Goal: Information Seeking & Learning: Check status

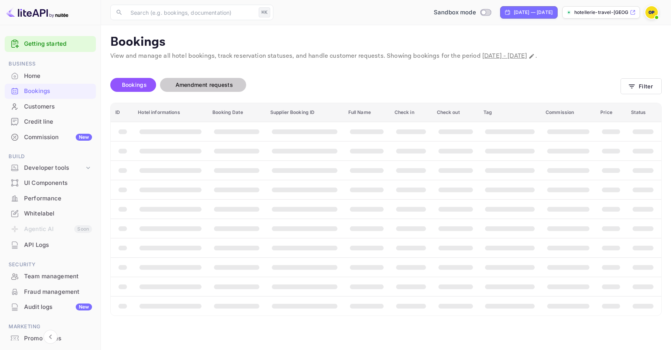
click at [188, 87] on span "Amendment requests" at bounding box center [203, 84] width 57 height 7
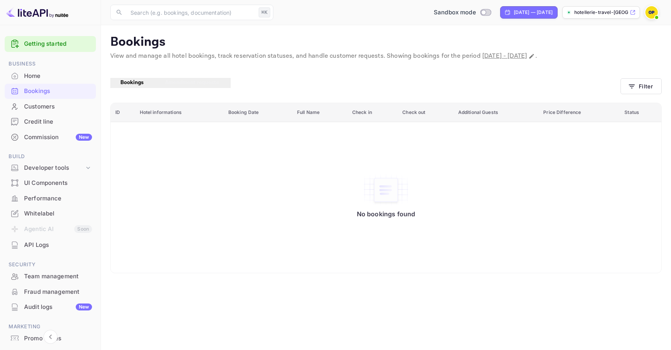
click at [126, 83] on span "Bookings" at bounding box center [131, 82] width 23 height 7
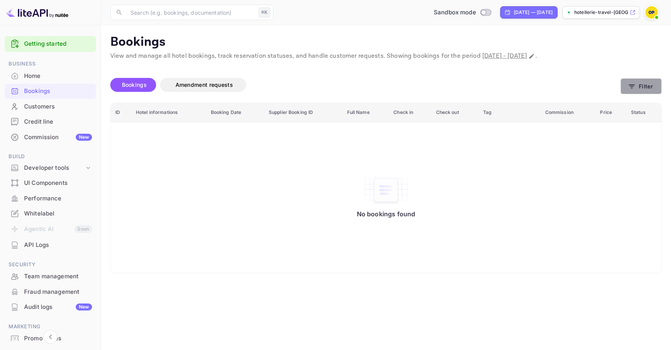
click at [438, 84] on button "Filter" at bounding box center [640, 86] width 41 height 16
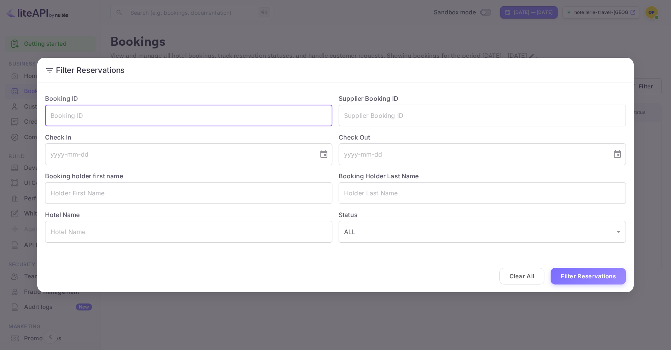
click at [129, 111] on input "text" at bounding box center [188, 116] width 287 height 22
paste input "ySJb3BTWZ"
type input "ySJb3BTWZ"
click at [438, 270] on button "Filter Reservations" at bounding box center [587, 276] width 75 height 17
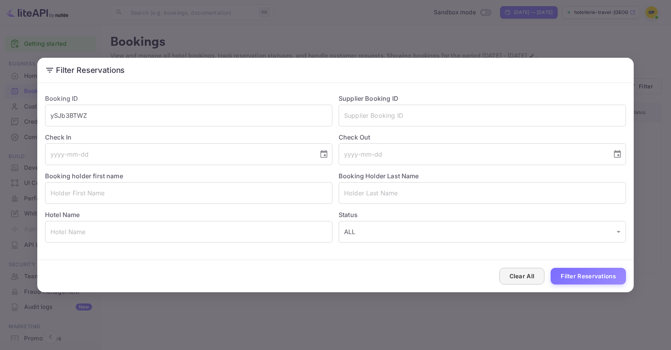
click at [438, 283] on button "Clear All" at bounding box center [521, 276] width 45 height 17
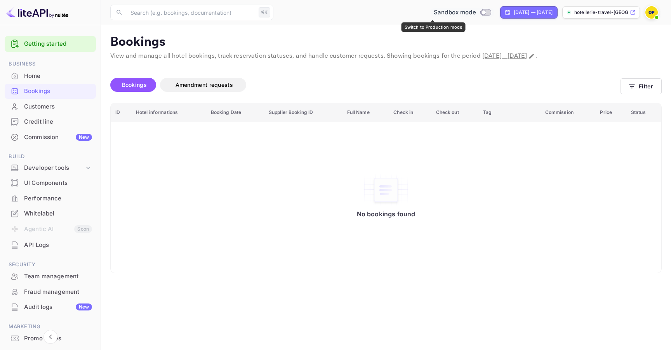
click at [438, 12] on input "Switch to Production mode" at bounding box center [483, 12] width 16 height 5
checkbox input "true"
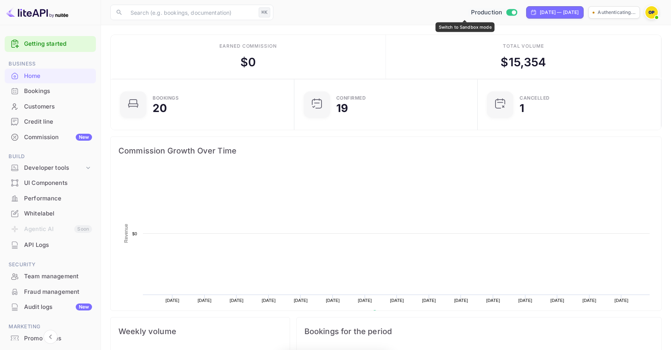
scroll to position [126, 179]
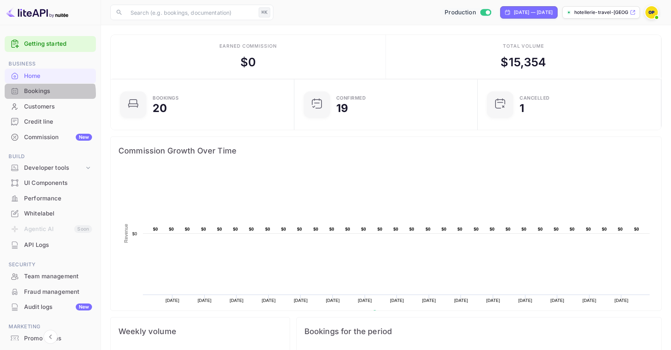
click at [41, 94] on div "Bookings" at bounding box center [58, 91] width 68 height 9
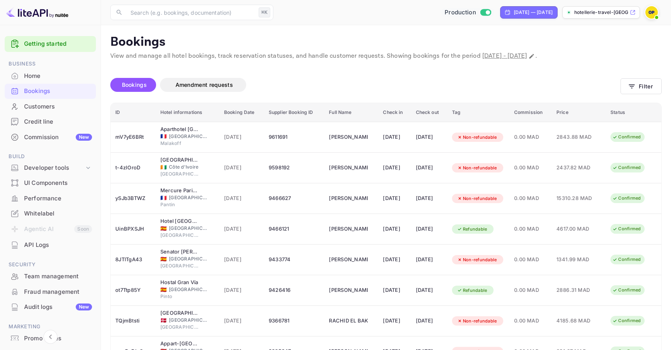
scroll to position [111, 0]
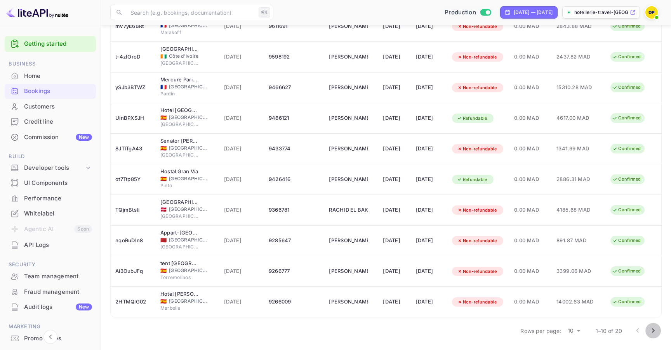
click at [438, 330] on icon "Go to next page" at bounding box center [652, 330] width 9 height 9
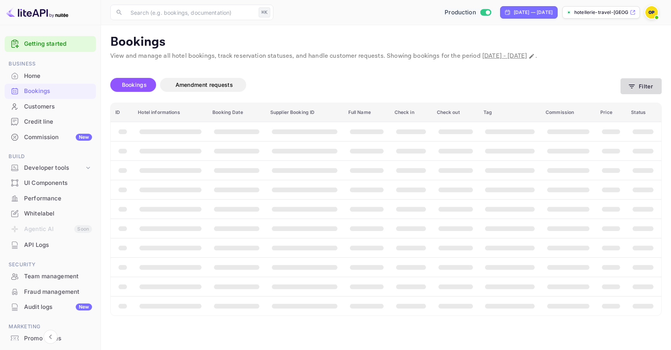
click at [438, 90] on button "Filter" at bounding box center [640, 86] width 41 height 16
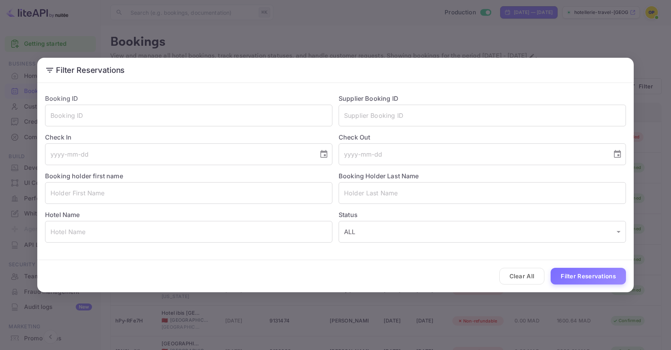
click at [385, 29] on div "Filter Reservations Booking ID ​ Supplier Booking ID ​ Check In ​ Check Out ​ B…" at bounding box center [335, 175] width 671 height 350
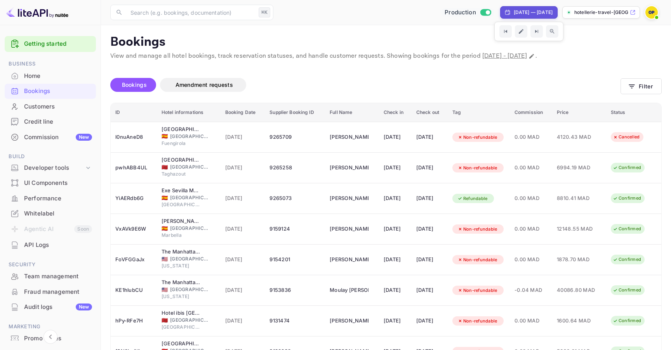
click at [438, 15] on div "Aug 25, 2025 — Sep 24, 2025" at bounding box center [532, 12] width 39 height 7
select select "7"
select select "2025"
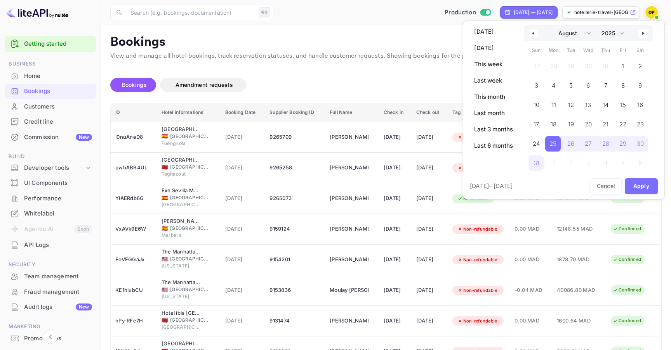
click at [438, 31] on button "button" at bounding box center [532, 33] width 9 height 9
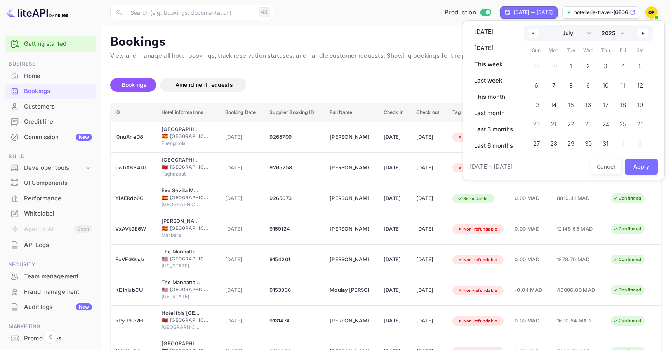
click at [438, 31] on button "button" at bounding box center [532, 33] width 9 height 9
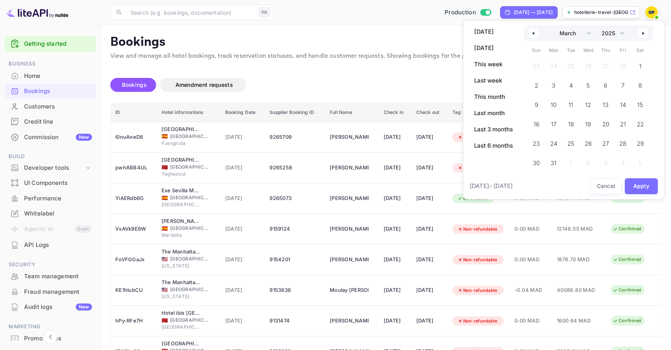
click at [438, 31] on button "button" at bounding box center [532, 33] width 9 height 9
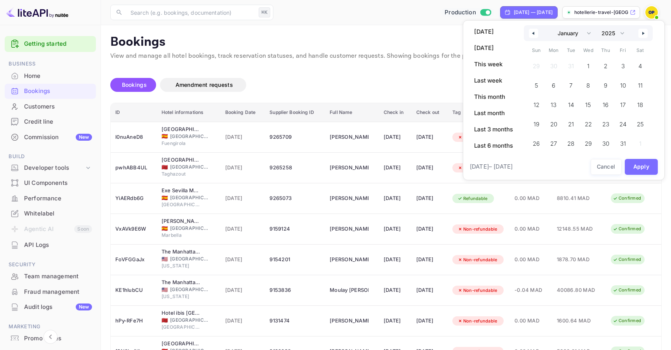
click at [438, 31] on button "button" at bounding box center [532, 33] width 9 height 9
select select "11"
click at [438, 34] on select "2030 2029 2028 2027 2026 2025 2024 2023 2022 2021 2020 2019 2018 2017 2016 2015…" at bounding box center [611, 33] width 29 height 16
click at [438, 25] on select "2030 2029 2028 2027 2026 2025 2024 2023 2022 2021 2020 2019 2018 2017 2016 2015…" at bounding box center [611, 33] width 29 height 16
click at [438, 32] on select "2030 2029 2028 2027 2026 2025 2024 2023 2022 2021 2020 2019 2018 2017 2016 2015…" at bounding box center [611, 33] width 29 height 16
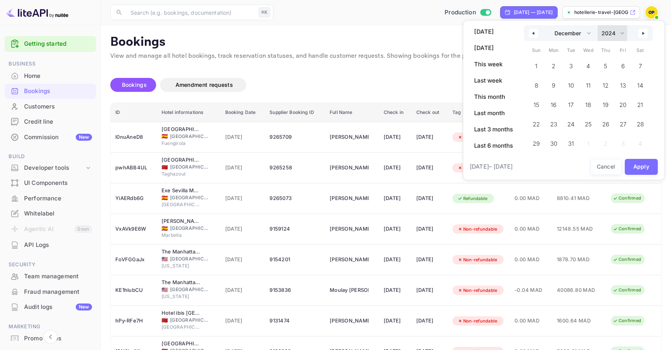
select select "2023"
click at [438, 25] on select "2030 2029 2028 2027 2026 2025 2024 2023 2022 2021 2020 2019 2018 2017 2016 2015…" at bounding box center [611, 33] width 29 height 16
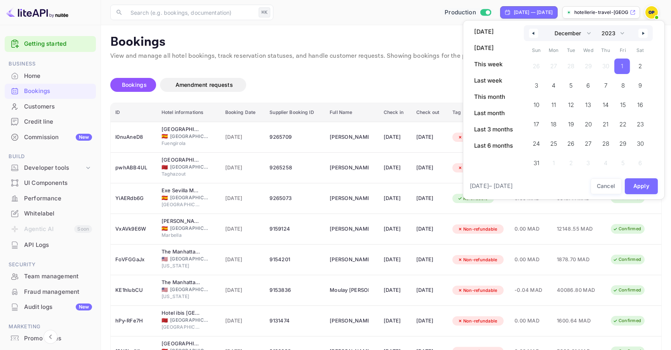
click at [438, 66] on span "1" at bounding box center [622, 67] width 16 height 16
click at [438, 32] on select "2030 2029 2028 2027 2026 2025 2024 2023 2022 2021 2020 2019 2018 2017 2016 2015…" at bounding box center [611, 33] width 29 height 16
click at [438, 32] on icon "button" at bounding box center [644, 33] width 4 height 3
select select "0"
select select "2024"
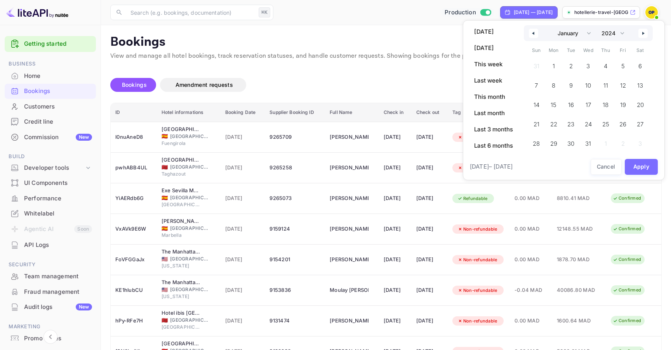
click at [438, 32] on icon "button" at bounding box center [644, 33] width 4 height 3
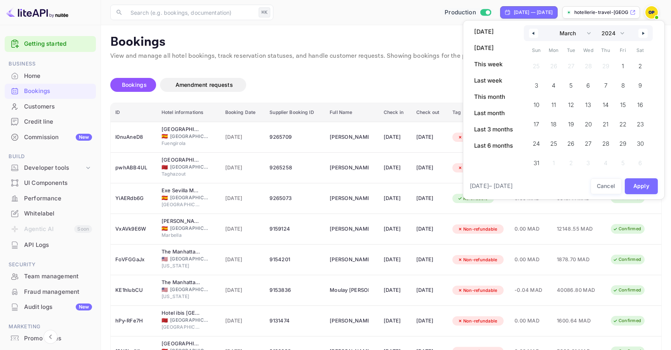
click at [438, 32] on icon "button" at bounding box center [644, 33] width 4 height 3
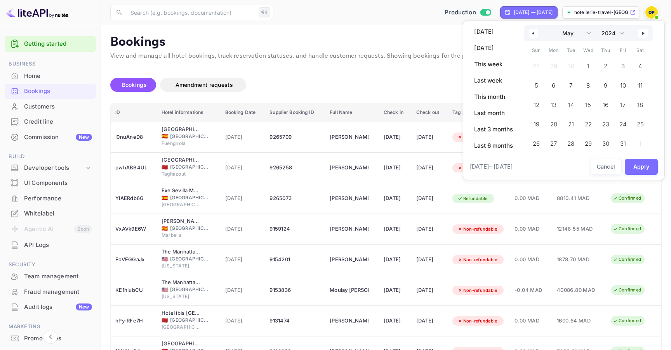
click at [438, 32] on icon "button" at bounding box center [644, 33] width 4 height 3
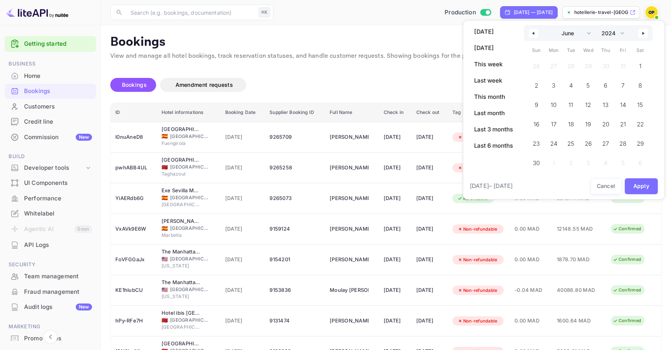
click at [438, 32] on icon "button" at bounding box center [644, 33] width 4 height 3
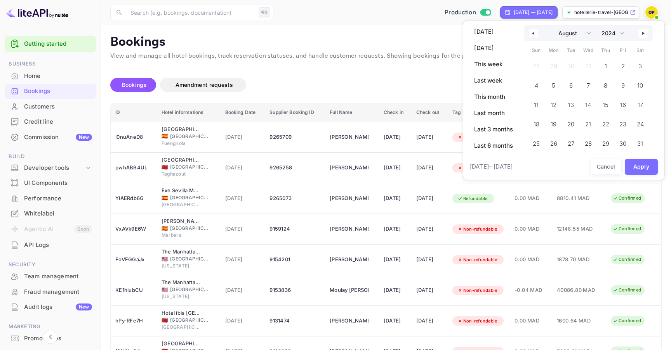
click at [438, 32] on icon "button" at bounding box center [644, 33] width 4 height 3
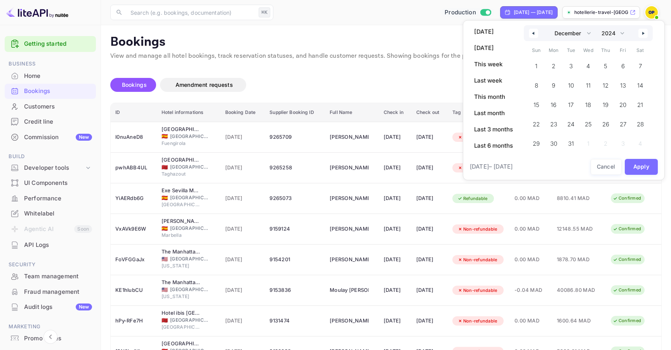
select select "0"
select select "2025"
click at [438, 32] on icon "button" at bounding box center [644, 33] width 4 height 3
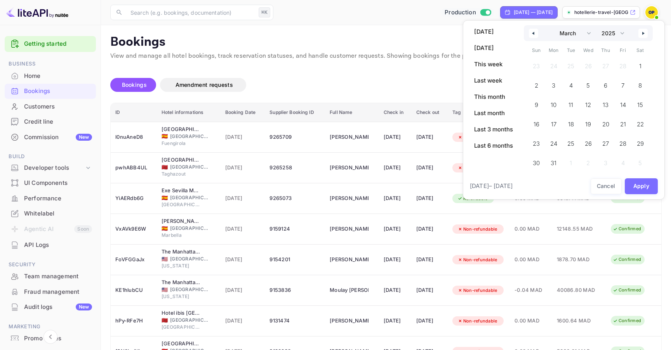
click at [438, 32] on icon "button" at bounding box center [644, 33] width 4 height 3
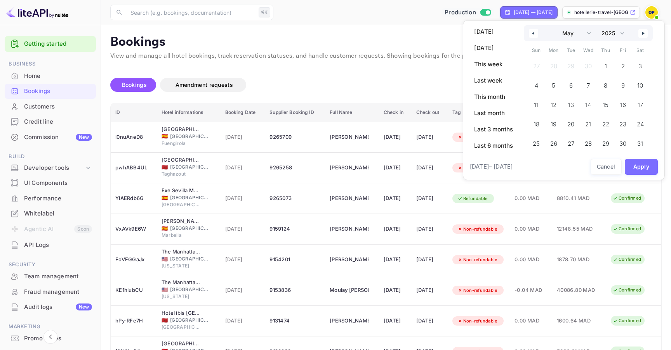
click at [438, 32] on icon "button" at bounding box center [644, 33] width 4 height 3
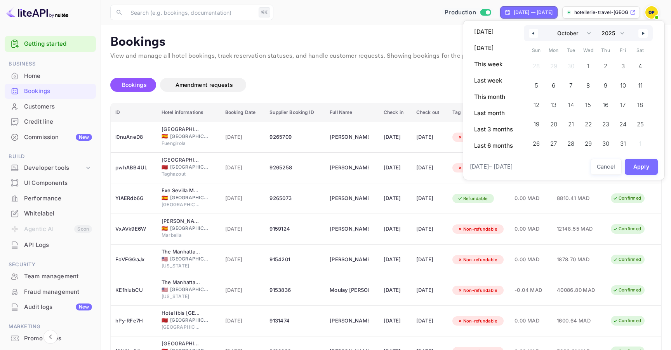
click at [438, 32] on icon "button" at bounding box center [644, 33] width 4 height 3
select select "0"
select select "2026"
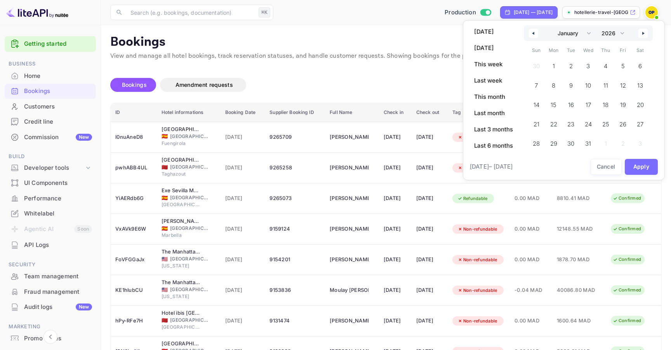
click at [438, 32] on icon "button" at bounding box center [644, 33] width 4 height 3
click at [438, 32] on div "January February March April May June July August September October November De…" at bounding box center [587, 40] width 129 height 30
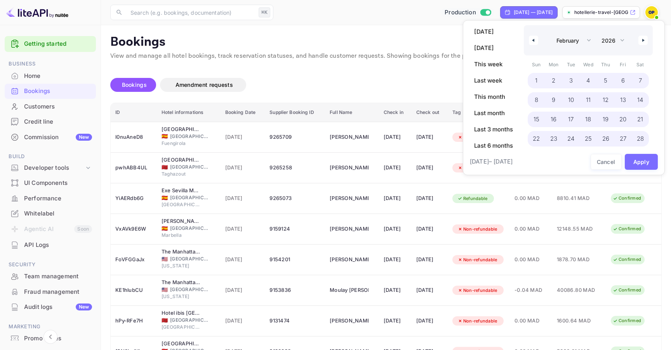
click at [438, 138] on span "28" at bounding box center [639, 139] width 7 height 14
select select "11"
select select "2023"
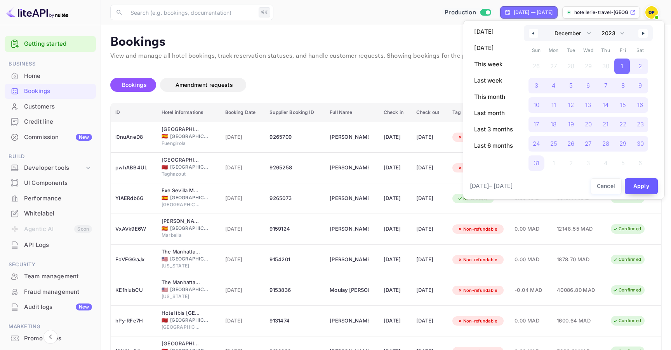
click at [438, 185] on button "Apply" at bounding box center [640, 186] width 33 height 16
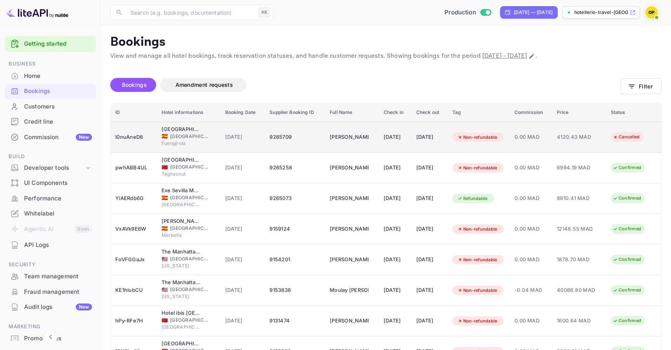
click at [137, 135] on div "l0nuAneD8" at bounding box center [133, 137] width 37 height 12
click at [126, 141] on div "l0nuAneD8" at bounding box center [133, 137] width 37 height 12
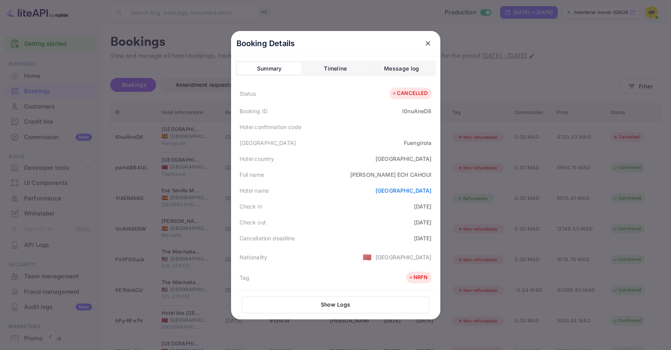
click at [414, 113] on div "l0nuAneD8" at bounding box center [416, 111] width 29 height 8
copy div "l0nuAneD8"
click at [427, 50] on div "Booking Details" at bounding box center [335, 43] width 209 height 25
click at [427, 47] on button "close" at bounding box center [428, 43] width 14 height 14
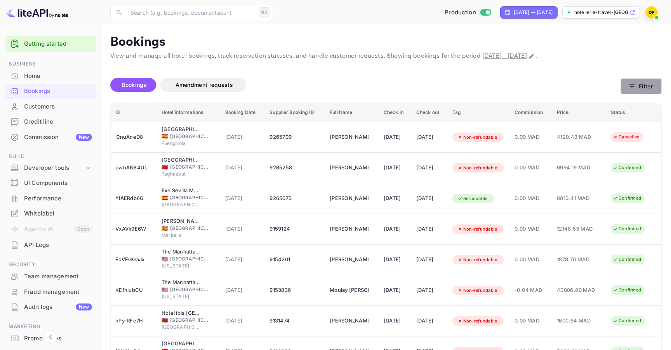
click at [438, 86] on icon "button" at bounding box center [632, 87] width 6 height 4
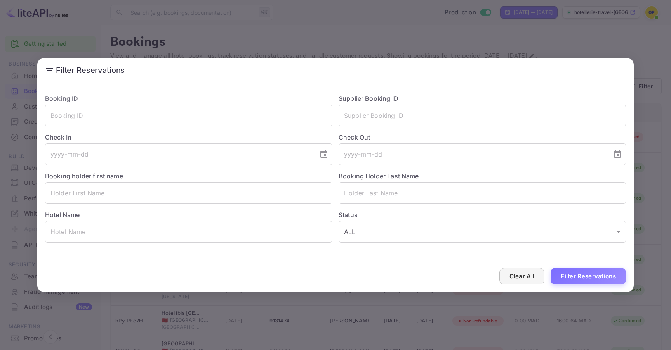
click at [438, 271] on button "Clear All" at bounding box center [521, 276] width 45 height 17
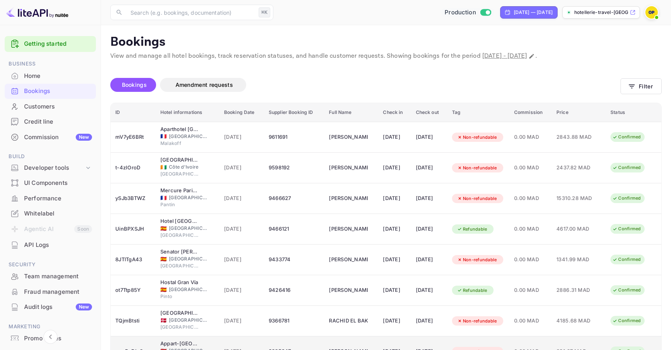
scroll to position [111, 0]
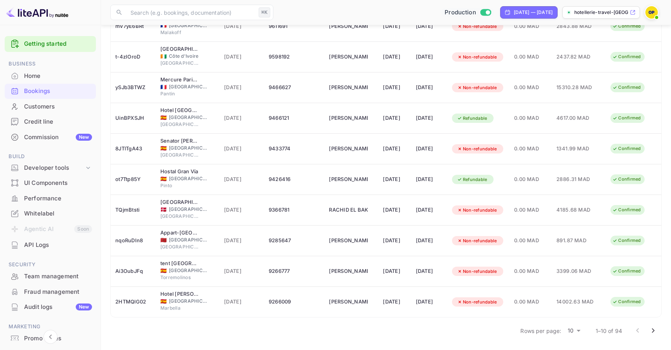
click at [438, 327] on icon "Go to next page" at bounding box center [652, 330] width 9 height 9
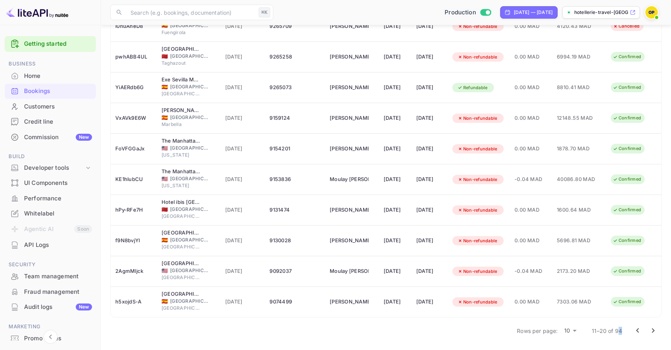
drag, startPoint x: 617, startPoint y: 329, endPoint x: 623, endPoint y: 329, distance: 6.6
click at [438, 329] on div "Rows per page: 10 10 11–20 of 94" at bounding box center [586, 331] width 149 height 20
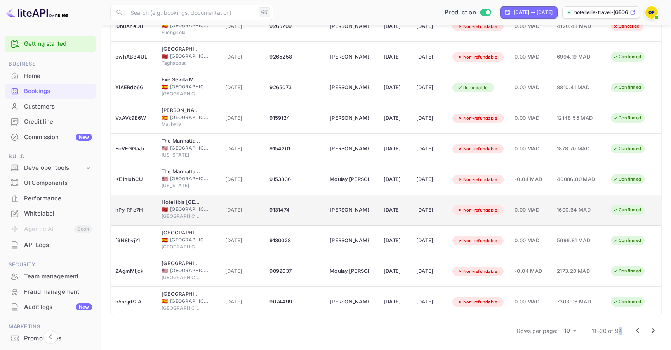
scroll to position [0, 0]
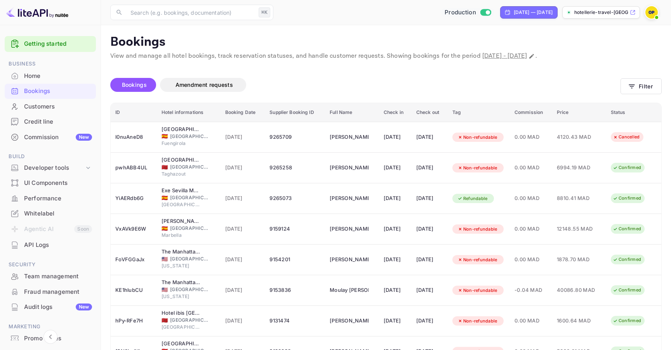
click at [438, 75] on div "Bookings Amendment requests Filter" at bounding box center [385, 86] width 551 height 33
click at [438, 92] on button "Filter" at bounding box center [640, 86] width 41 height 16
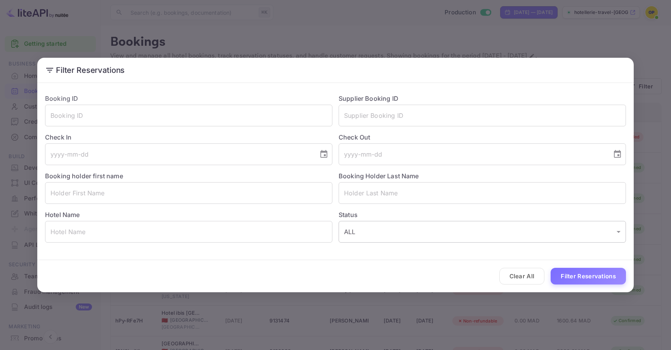
click at [370, 231] on body "Getting started Business Home Bookings Customers Credit line Commission New Bui…" at bounding box center [335, 230] width 671 height 461
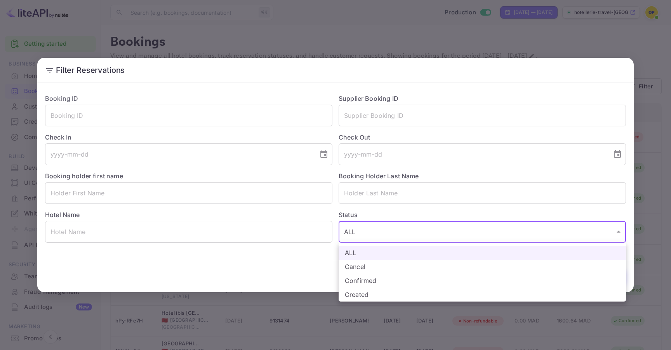
click at [371, 279] on li "Confirmed" at bounding box center [481, 281] width 287 height 14
type input "CONFIRMED"
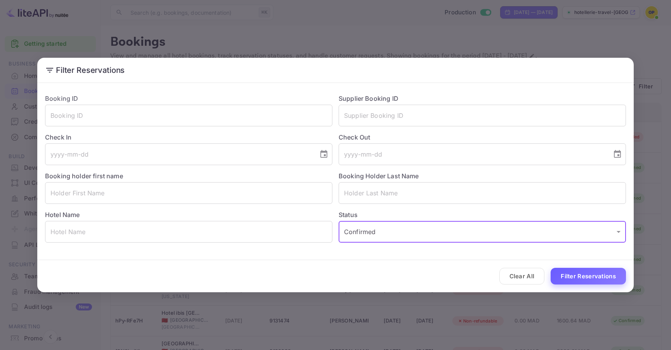
click at [438, 275] on button "Filter Reservations" at bounding box center [587, 276] width 75 height 17
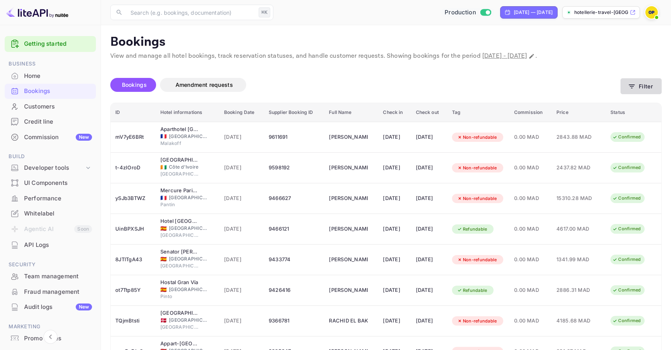
click at [438, 85] on button "Filter" at bounding box center [640, 86] width 41 height 16
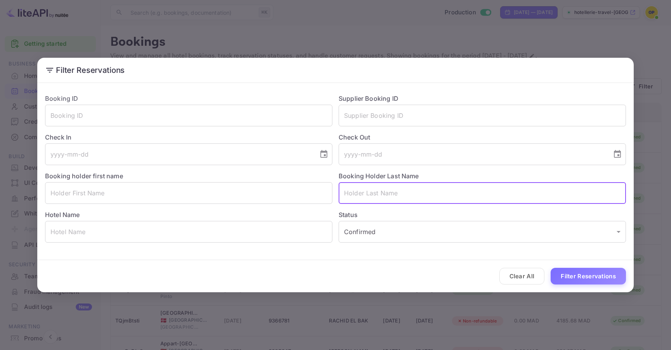
click at [394, 196] on input "text" at bounding box center [481, 193] width 287 height 22
click at [438, 303] on div "Filter Reservations Booking ID ​ Supplier Booking ID ​ Check In ​ Check Out ​ B…" at bounding box center [335, 175] width 671 height 350
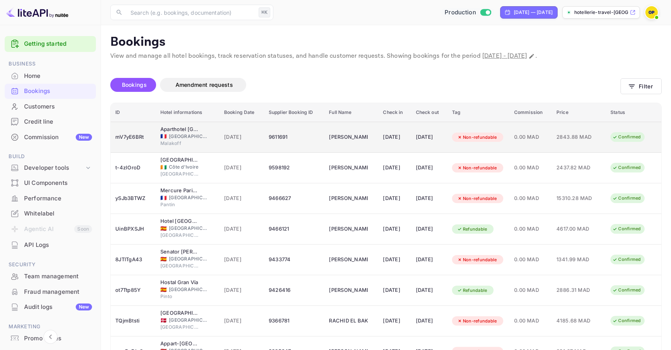
scroll to position [111, 0]
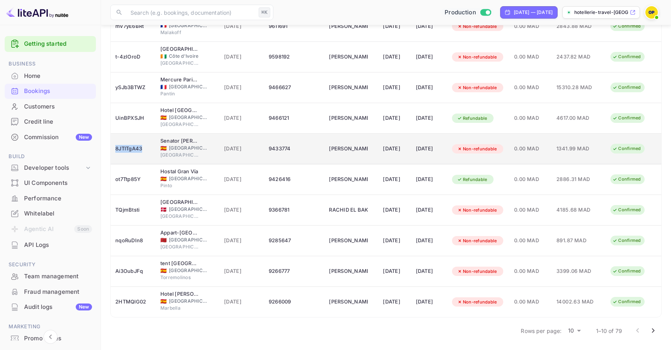
drag, startPoint x: 146, startPoint y: 151, endPoint x: 115, endPoint y: 151, distance: 30.7
click at [115, 151] on div "8JTlTgA43" at bounding box center [133, 149] width 36 height 12
copy div "8JTlTgA43"
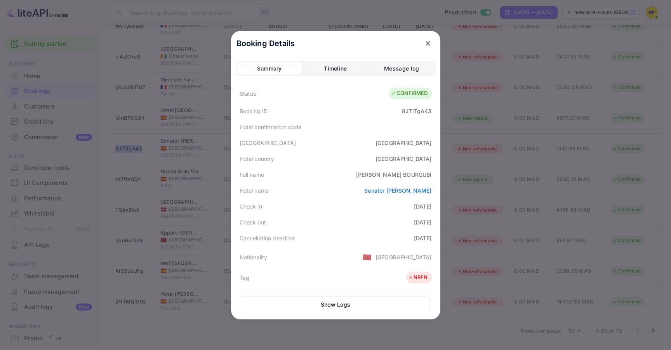
click at [424, 42] on icon "close" at bounding box center [428, 44] width 8 height 8
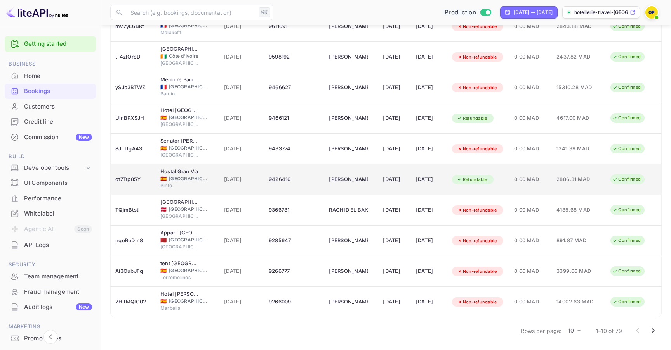
click at [134, 178] on div "ot7Ttp85Y" at bounding box center [133, 179] width 36 height 12
click at [134, 178] on div at bounding box center [335, 175] width 671 height 350
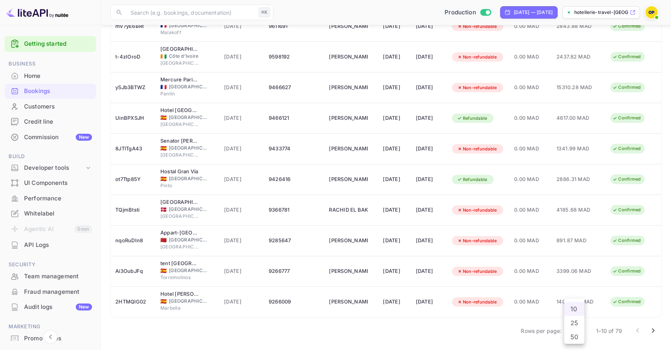
click at [438, 326] on body "Getting started Business Home Bookings Customers Credit line Commission New Bui…" at bounding box center [335, 119] width 671 height 461
click at [438, 335] on li "50" at bounding box center [574, 337] width 20 height 14
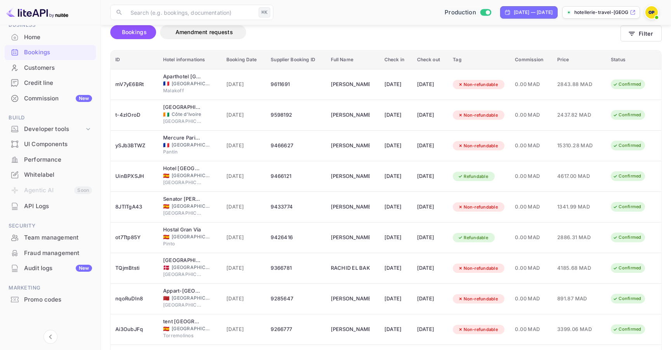
scroll to position [0, 0]
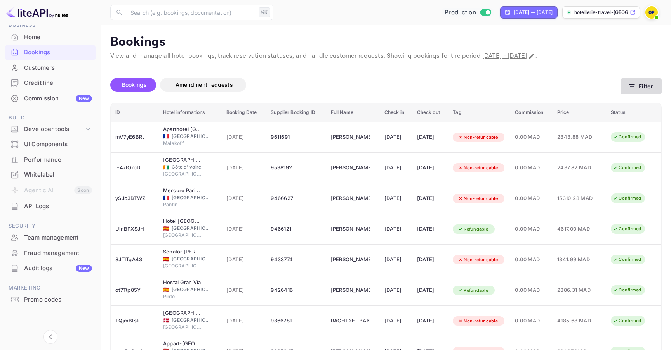
click at [438, 84] on button "Filter" at bounding box center [640, 86] width 41 height 16
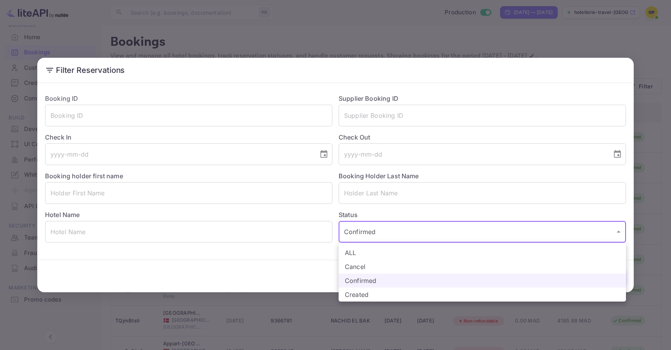
click at [400, 250] on li "ALL" at bounding box center [481, 253] width 287 height 14
type input "ALL"
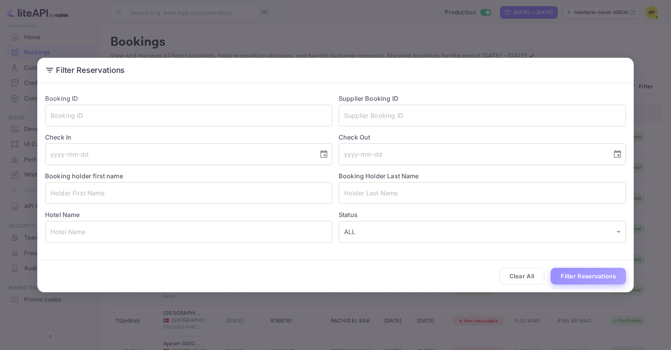
click at [438, 271] on button "Filter Reservations" at bounding box center [587, 276] width 75 height 17
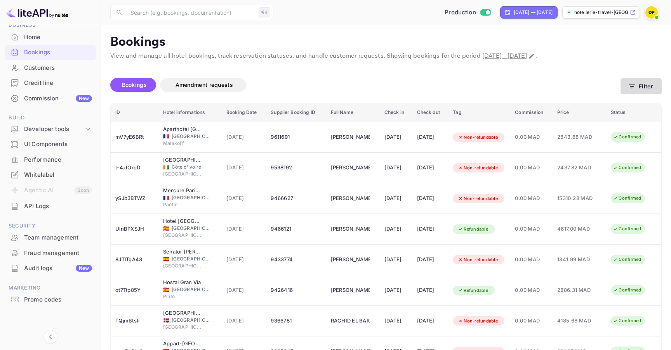
click at [438, 88] on button "Filter" at bounding box center [640, 86] width 41 height 16
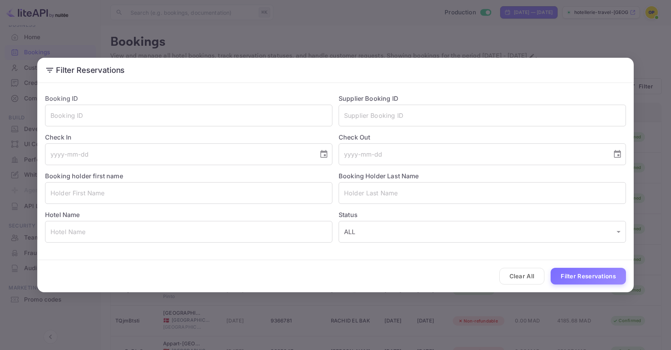
click at [346, 17] on div "Filter Reservations Booking ID ​ Supplier Booking ID ​ Check In ​ Check Out ​ B…" at bounding box center [335, 175] width 671 height 350
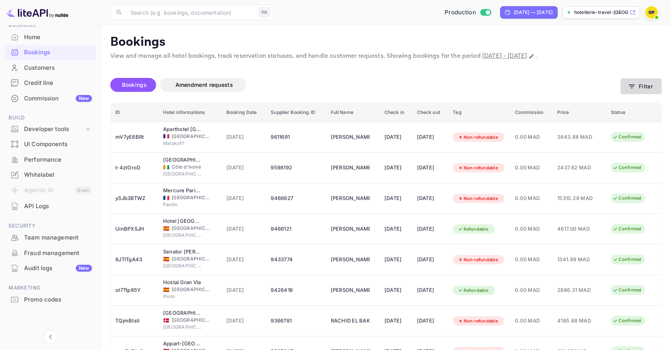
click at [438, 89] on button "Filter" at bounding box center [640, 86] width 41 height 16
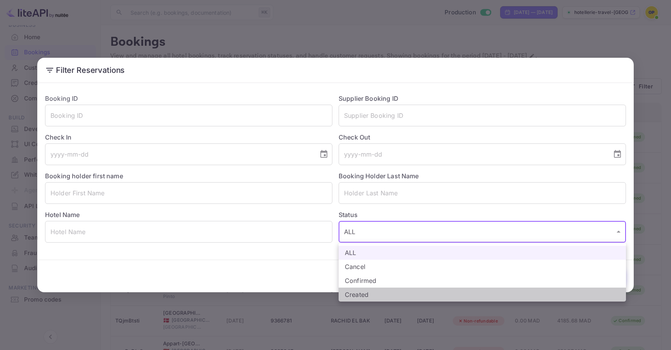
click at [411, 290] on li "Created" at bounding box center [481, 295] width 287 height 14
type input "CREATED"
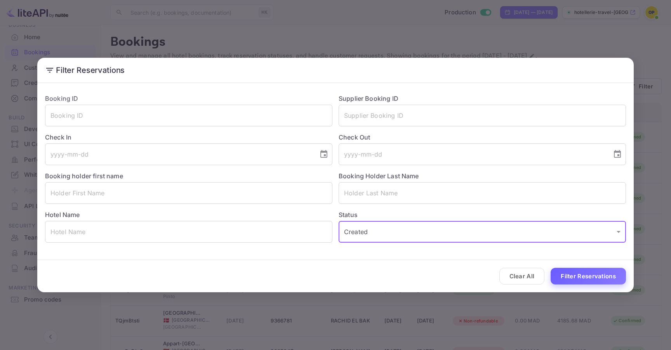
click at [438, 273] on button "Filter Reservations" at bounding box center [587, 276] width 75 height 17
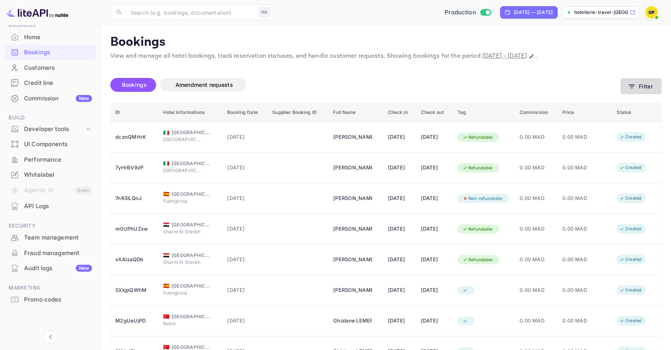
click at [438, 87] on button "Filter" at bounding box center [640, 86] width 41 height 16
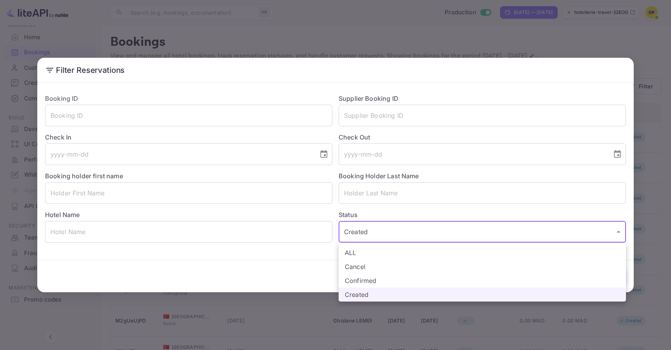
click at [381, 277] on li "Confirmed" at bounding box center [481, 281] width 287 height 14
type input "CONFIRMED"
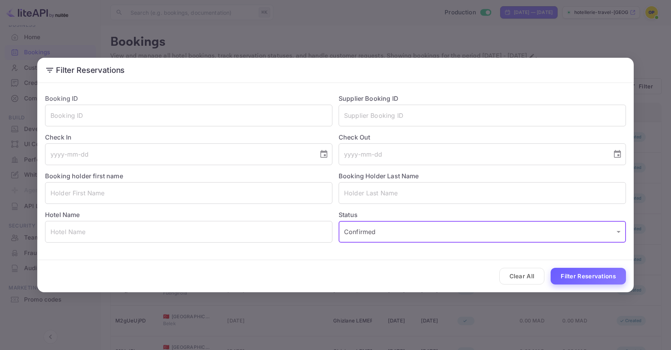
click at [438, 279] on button "Filter Reservations" at bounding box center [587, 276] width 75 height 17
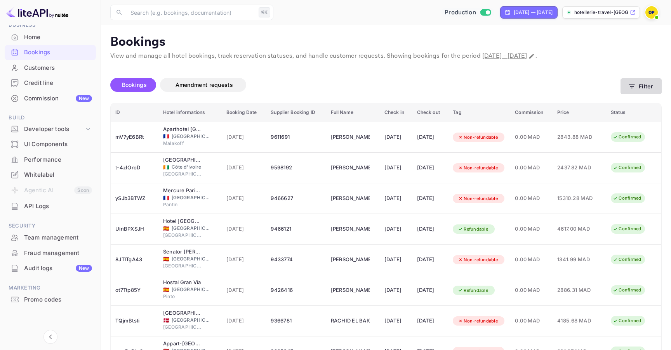
click at [438, 92] on button "Filter" at bounding box center [640, 86] width 41 height 16
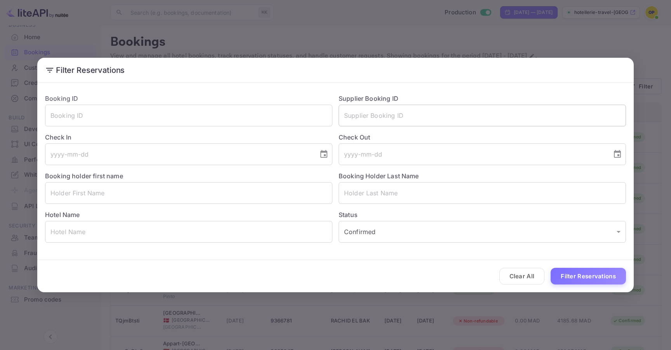
click at [388, 108] on input "text" at bounding box center [481, 116] width 287 height 22
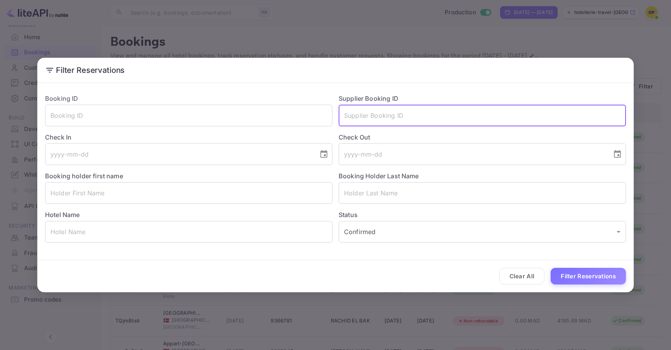
paste input "9611691"
type input "9611691"
click at [438, 268] on button "Filter Reservations" at bounding box center [587, 276] width 75 height 17
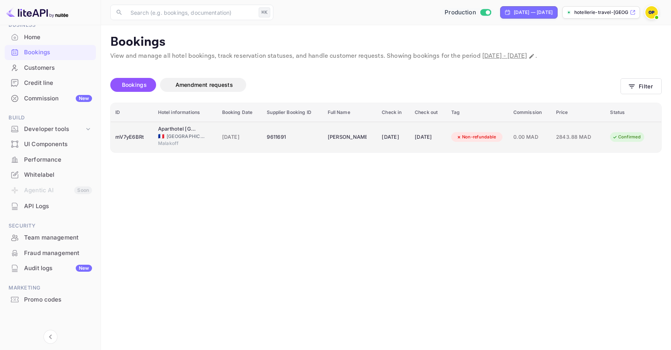
click at [132, 139] on div "mV7yE6BRt" at bounding box center [131, 137] width 33 height 12
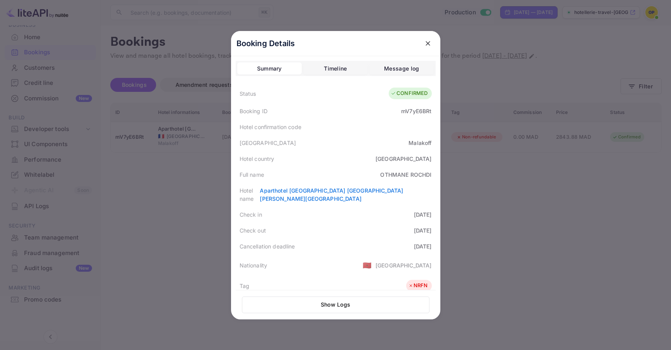
click at [431, 113] on div "Booking ID mV7yE6BRt" at bounding box center [336, 111] width 200 height 16
click at [424, 109] on div "mV7yE6BRt" at bounding box center [416, 111] width 30 height 8
copy div "mV7yE6BRt"
click at [430, 41] on icon "close" at bounding box center [428, 44] width 8 height 8
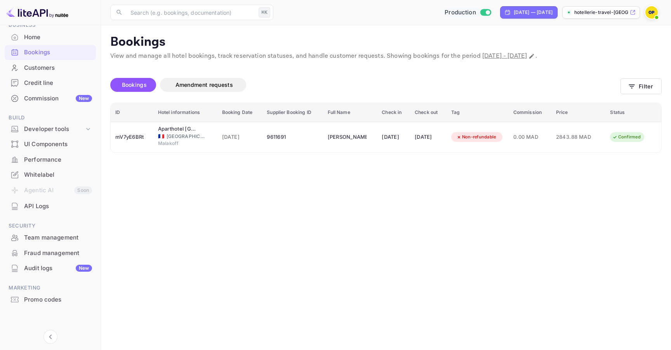
click at [438, 77] on div "Bookings Amendment requests Filter" at bounding box center [385, 86] width 551 height 33
click at [438, 81] on button "Filter" at bounding box center [640, 86] width 41 height 16
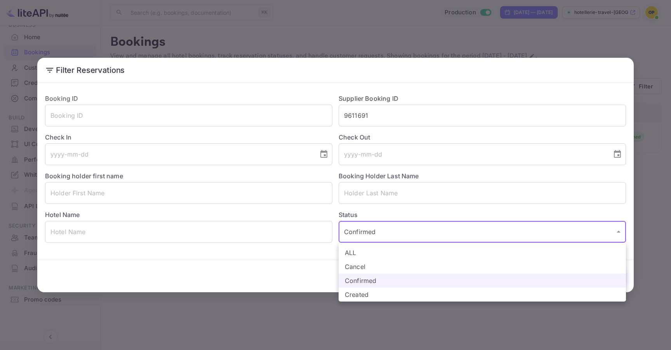
click at [438, 240] on body "Getting started Business Home Bookings Customers Credit line Commission New Bui…" at bounding box center [335, 175] width 671 height 350
click at [273, 298] on div at bounding box center [335, 175] width 671 height 350
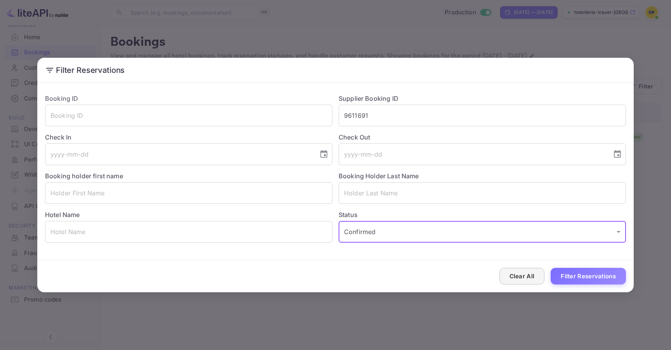
click at [438, 272] on button "Clear All" at bounding box center [521, 276] width 45 height 17
type input "ALL"
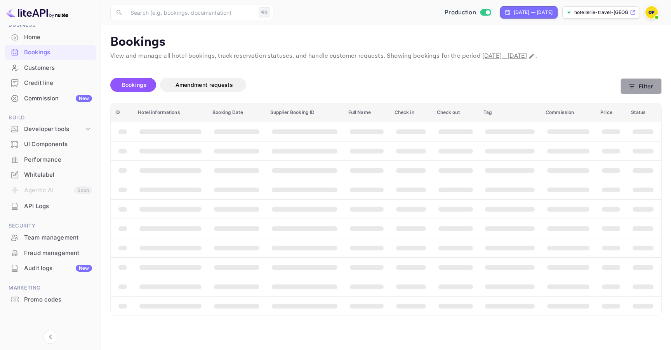
click at [438, 81] on button "Filter" at bounding box center [640, 86] width 41 height 16
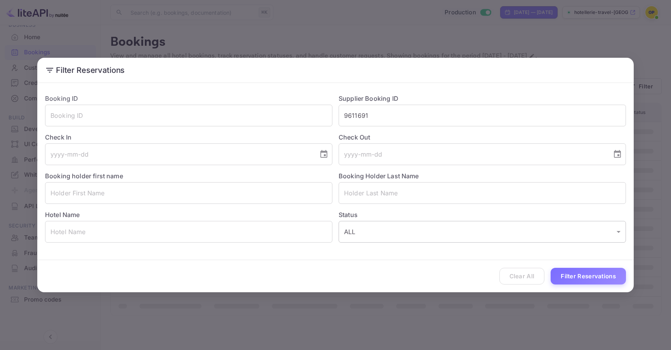
click at [381, 229] on body "Getting started Business Home Bookings Customers Credit line Commission New Bui…" at bounding box center [335, 175] width 671 height 350
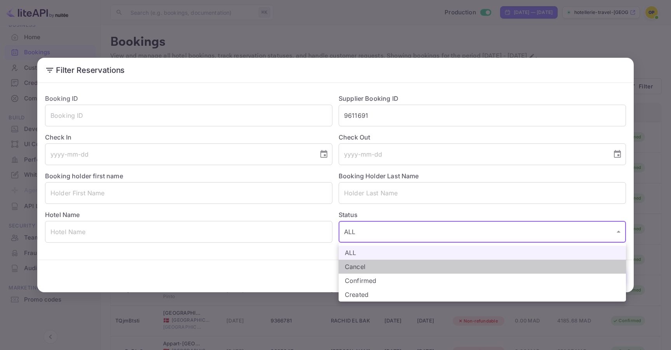
click at [369, 265] on li "Cancel" at bounding box center [481, 267] width 287 height 14
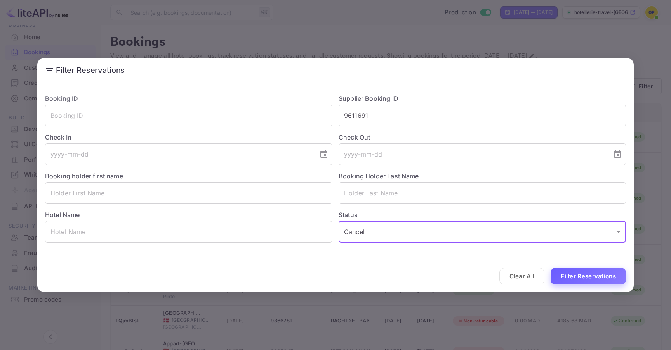
click at [438, 275] on button "Filter Reservations" at bounding box center [587, 276] width 75 height 17
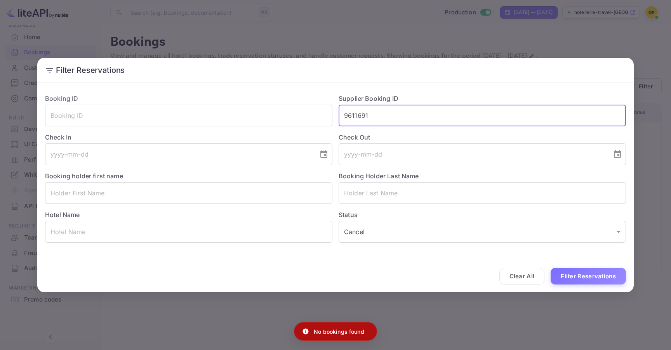
click at [438, 115] on input "9611691" at bounding box center [481, 116] width 287 height 22
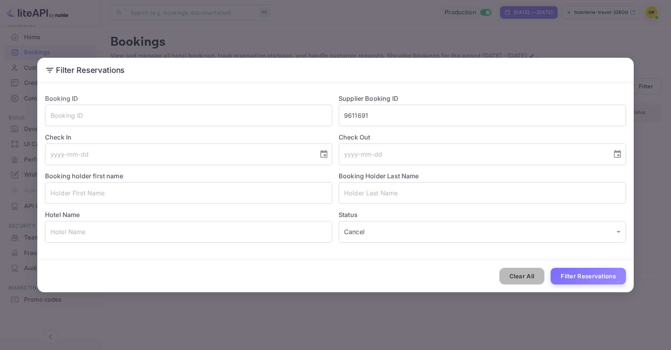
click at [438, 280] on button "Clear All" at bounding box center [521, 276] width 45 height 17
type input "ALL"
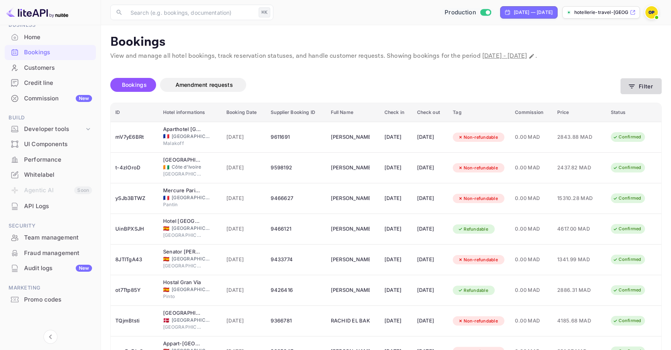
click at [438, 83] on icon "button" at bounding box center [631, 87] width 8 height 8
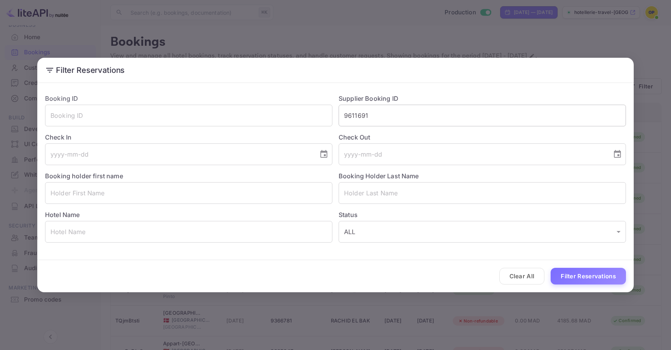
click at [438, 112] on input "9611691" at bounding box center [481, 116] width 287 height 22
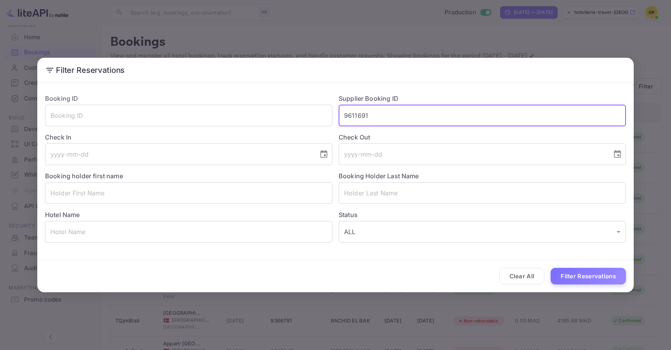
click at [438, 112] on input "9611691" at bounding box center [481, 116] width 287 height 22
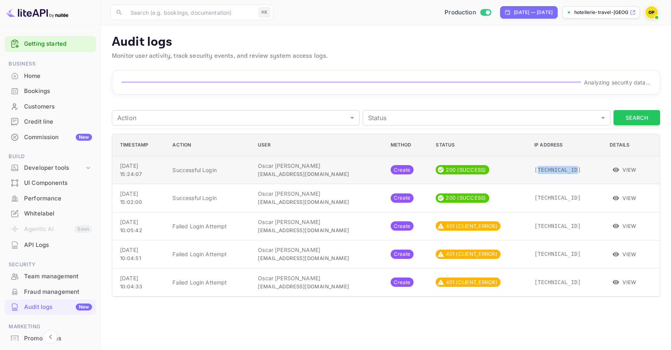
drag, startPoint x: 524, startPoint y: 168, endPoint x: 568, endPoint y: 167, distance: 43.9
click at [568, 167] on p "105.154.15.15" at bounding box center [565, 170] width 63 height 8
click at [550, 167] on p "105.154.15.15" at bounding box center [565, 170] width 63 height 8
click at [550, 167] on div "Audit logs Monitor user activity, track security events, and review system acce…" at bounding box center [385, 166] width 551 height 263
click at [550, 95] on div "Analyzing security data..." at bounding box center [386, 82] width 548 height 24
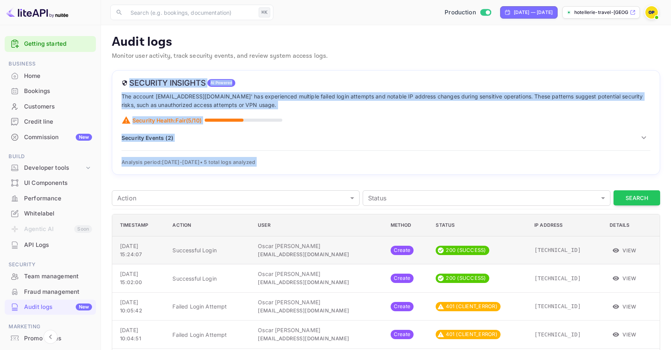
click at [550, 167] on div "Security Insights AI Powered The account 'booking@nuitee.link' has experienced …" at bounding box center [386, 122] width 548 height 105
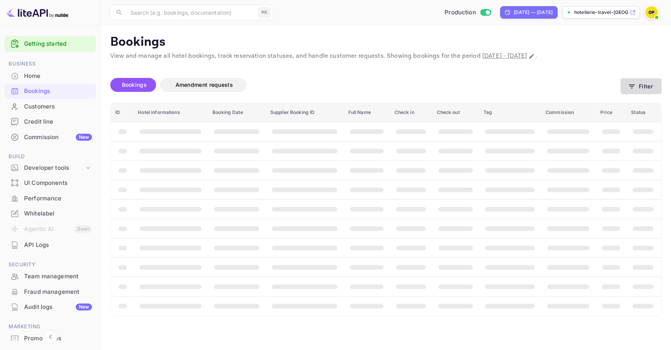
click at [634, 86] on icon "button" at bounding box center [631, 87] width 8 height 8
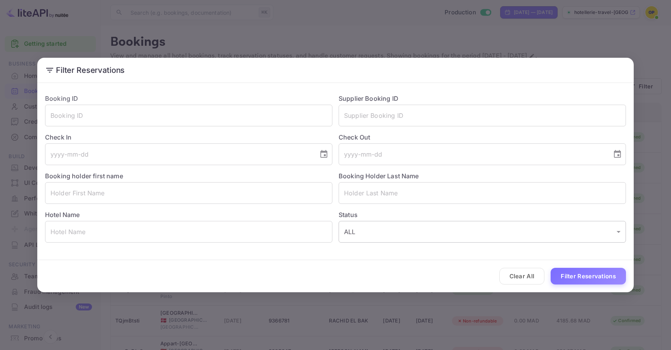
click at [537, 234] on body "Getting started Business Home Bookings Customers Credit line Commission New Bui…" at bounding box center [335, 230] width 671 height 461
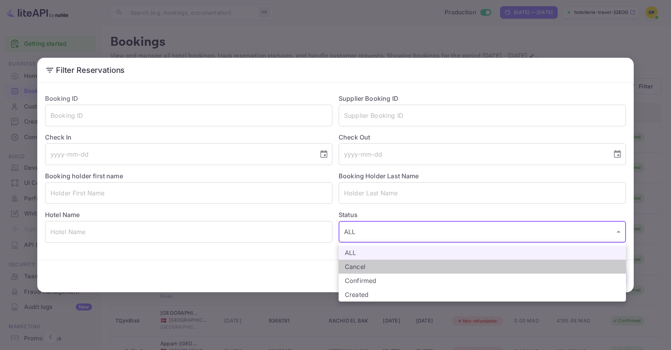
click at [462, 264] on li "Cancel" at bounding box center [481, 267] width 287 height 14
type input "CANCELLED"
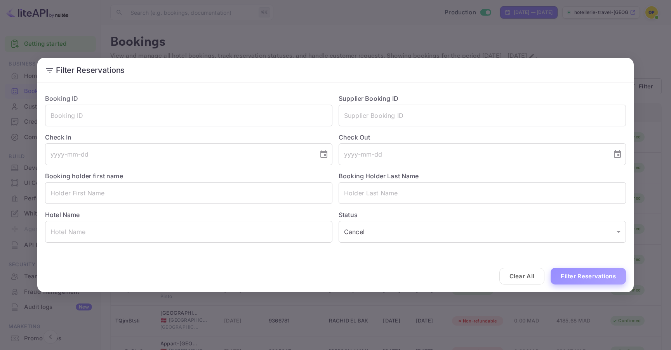
click at [562, 276] on button "Filter Reservations" at bounding box center [587, 276] width 75 height 17
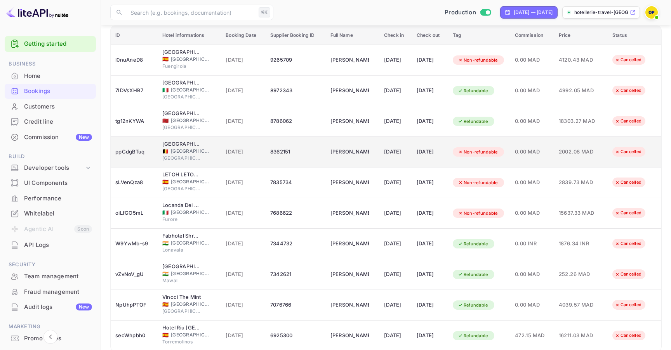
scroll to position [111, 0]
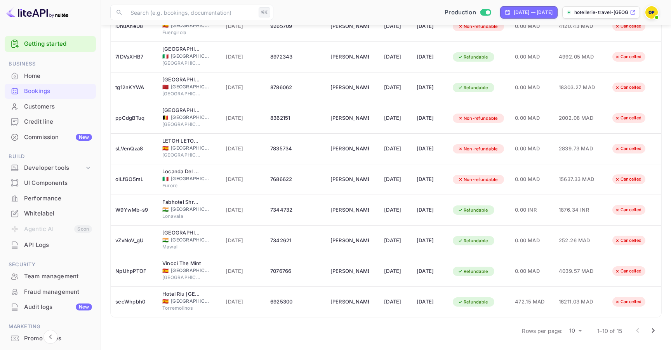
click at [577, 329] on body "Getting started Business Home Bookings Customers Credit line Commission New Bui…" at bounding box center [335, 119] width 671 height 461
click at [574, 329] on li "25" at bounding box center [575, 323] width 20 height 14
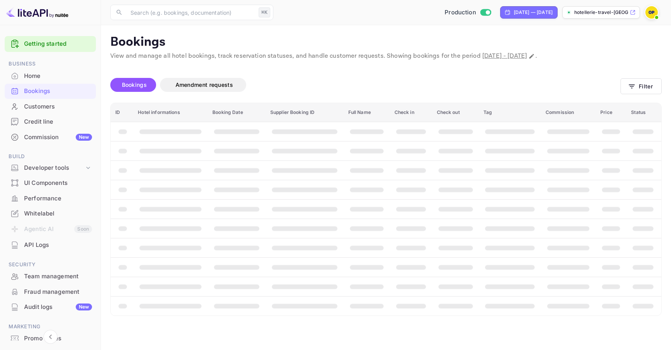
scroll to position [0, 0]
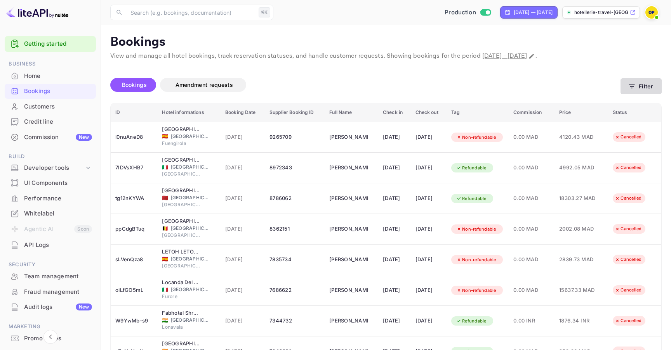
click at [642, 92] on button "Filter" at bounding box center [640, 86] width 41 height 16
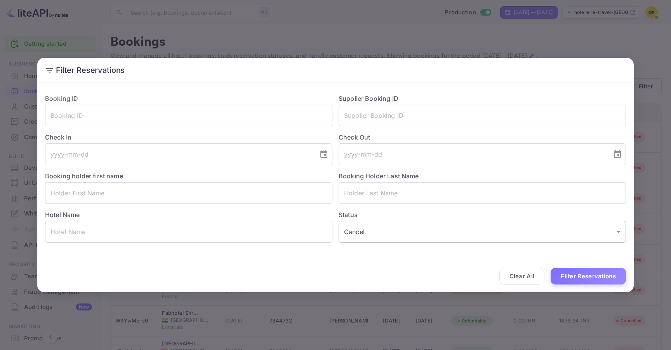
click at [436, 229] on body "Getting started Business Home Bookings Customers Credit line Commission New Bui…" at bounding box center [335, 307] width 671 height 615
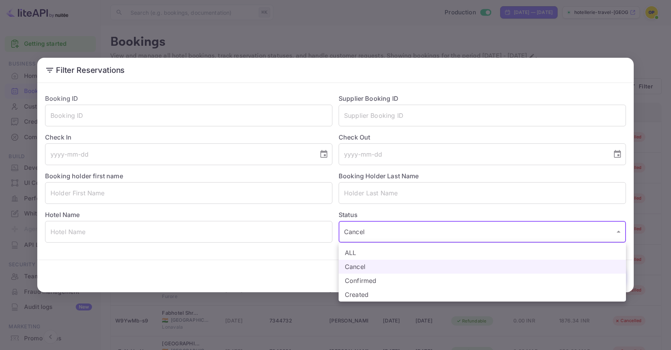
click at [390, 277] on li "Confirmed" at bounding box center [481, 281] width 287 height 14
type input "CONFIRMED"
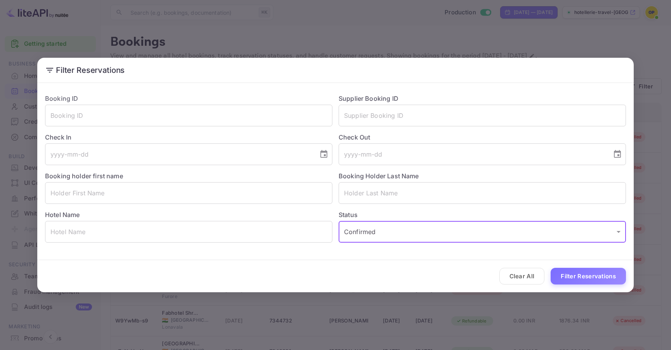
click at [594, 264] on div "Clear All Filter Reservations" at bounding box center [335, 276] width 596 height 32
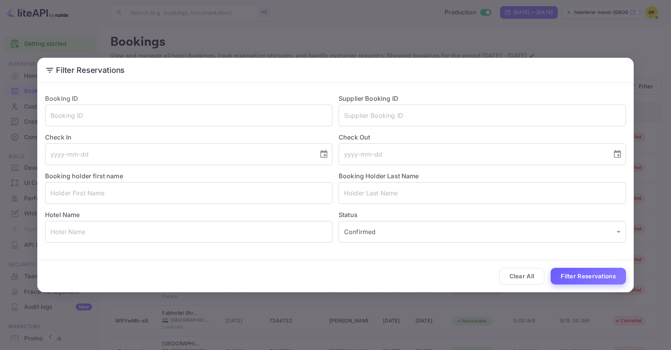
click at [587, 274] on button "Filter Reservations" at bounding box center [587, 276] width 75 height 17
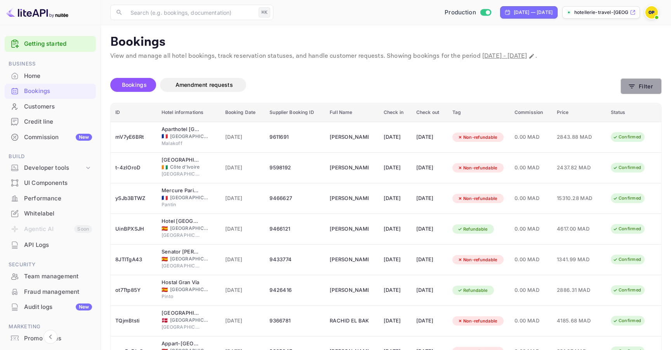
click at [643, 88] on button "Filter" at bounding box center [640, 86] width 41 height 16
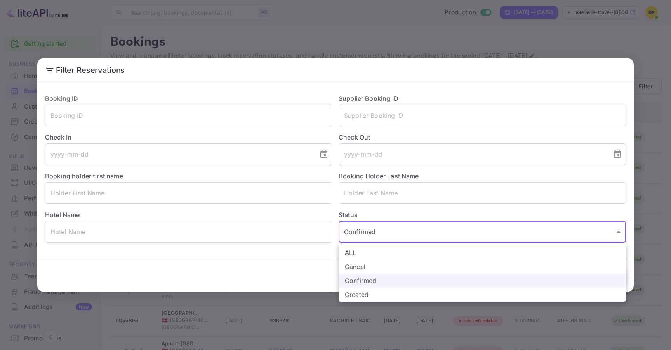
click at [364, 265] on li "Cancel" at bounding box center [481, 267] width 287 height 14
type input "CANCELLED"
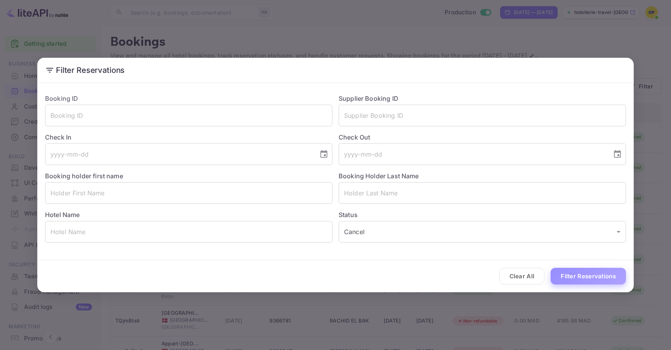
click at [567, 282] on button "Filter Reservations" at bounding box center [587, 276] width 75 height 17
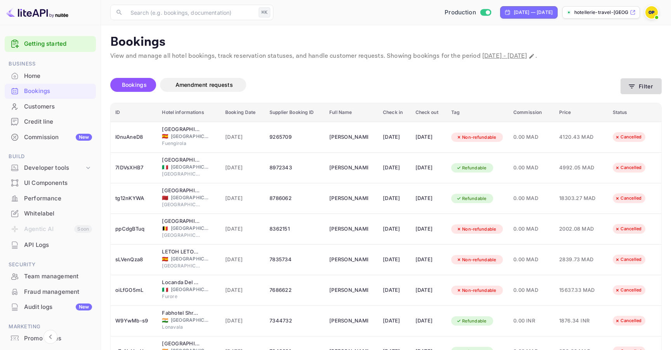
click at [632, 88] on icon "button" at bounding box center [631, 87] width 8 height 8
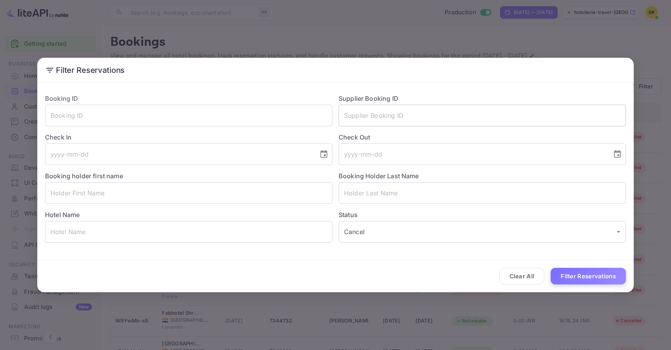
click at [381, 113] on input "text" at bounding box center [481, 116] width 287 height 22
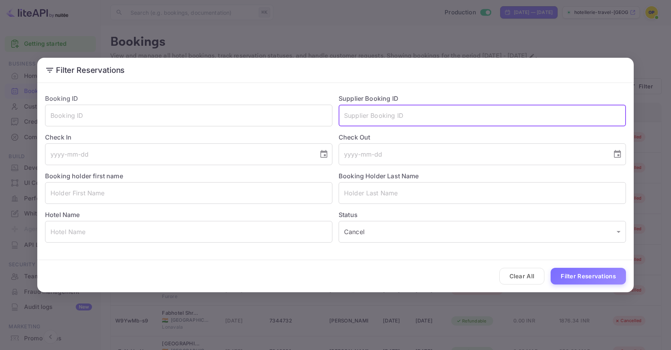
paste input "8972343"
type input "8972343"
click at [591, 280] on button "Filter Reservations" at bounding box center [587, 276] width 75 height 17
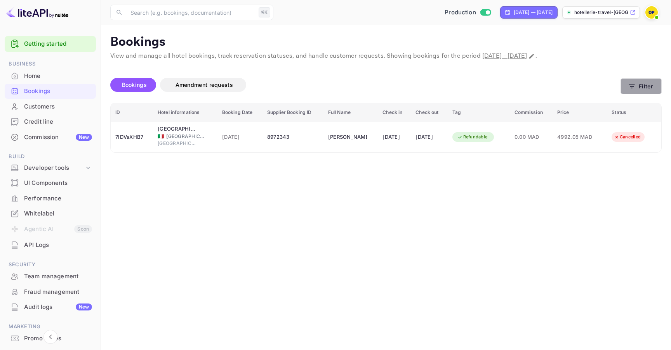
click at [648, 85] on button "Filter" at bounding box center [640, 86] width 41 height 16
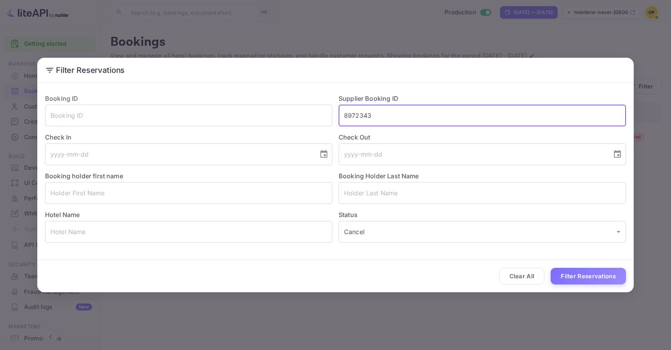
click at [411, 116] on input "8972343" at bounding box center [481, 116] width 287 height 22
paste input "786062"
type input "8786062"
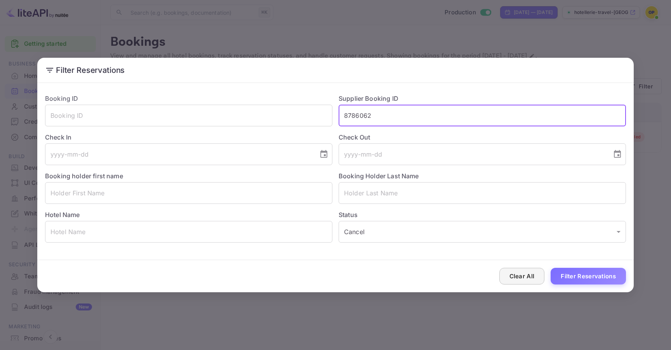
click at [523, 279] on button "Clear All" at bounding box center [521, 276] width 45 height 17
type input "ALL"
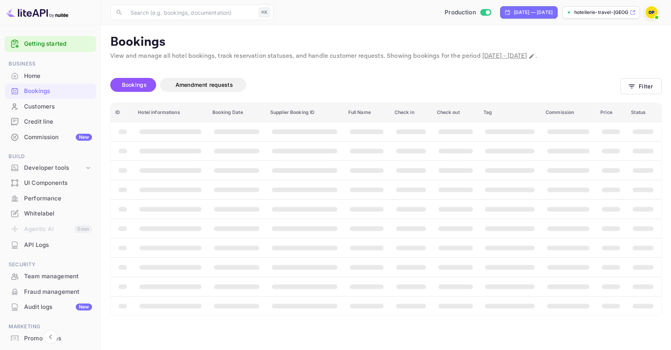
click at [646, 78] on div "Bookings Amendment requests Filter" at bounding box center [385, 86] width 551 height 33
click at [635, 89] on button "Filter" at bounding box center [640, 86] width 41 height 16
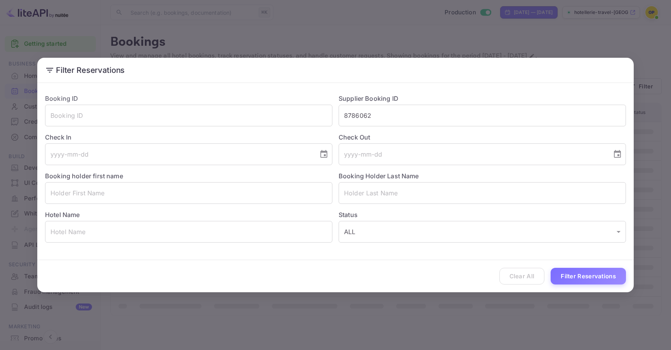
click at [424, 102] on div "Supplier Booking ID 8786062 ​" at bounding box center [478, 107] width 293 height 39
click at [420, 107] on input "8786062" at bounding box center [481, 116] width 287 height 22
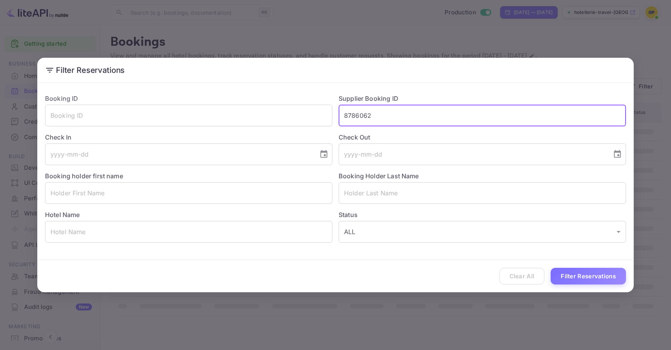
click at [420, 107] on input "8786062" at bounding box center [481, 116] width 287 height 22
click at [534, 275] on button "Clear All" at bounding box center [521, 276] width 45 height 17
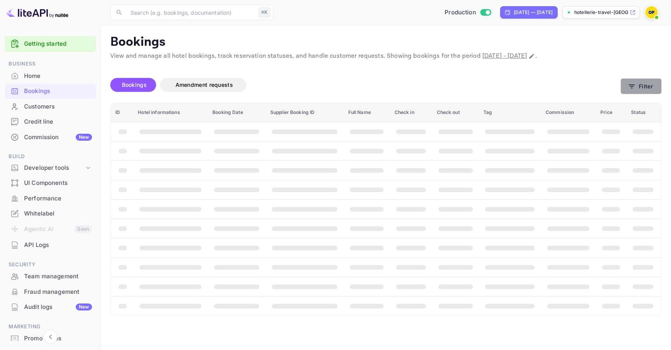
click at [653, 88] on button "Filter" at bounding box center [640, 86] width 41 height 16
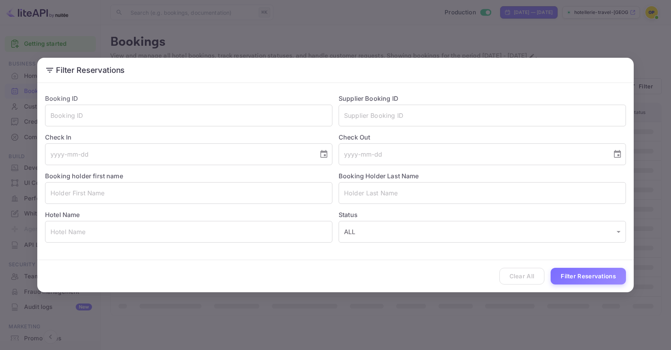
click at [405, 130] on div "Check Out ​" at bounding box center [478, 145] width 293 height 39
click at [568, 279] on button "Filter Reservations" at bounding box center [587, 276] width 75 height 17
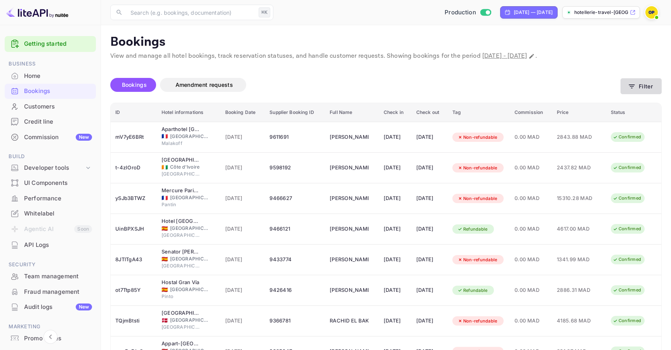
click at [638, 89] on button "Filter" at bounding box center [640, 86] width 41 height 16
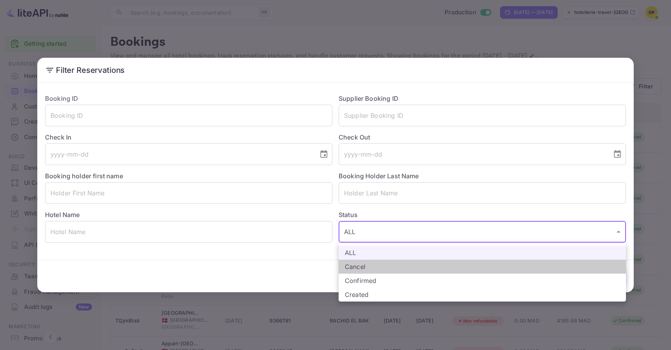
click at [395, 269] on li "Cancel" at bounding box center [481, 267] width 287 height 14
type input "CANCELLED"
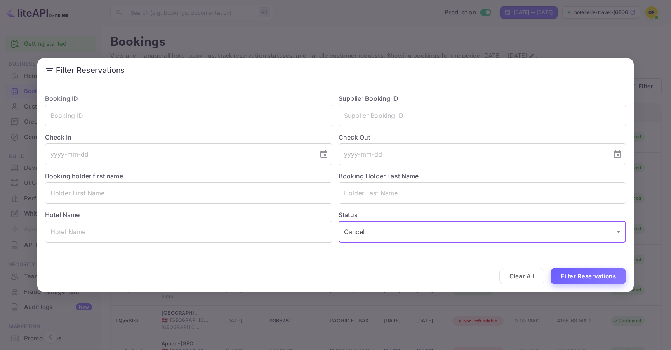
click at [579, 278] on button "Filter Reservations" at bounding box center [587, 276] width 75 height 17
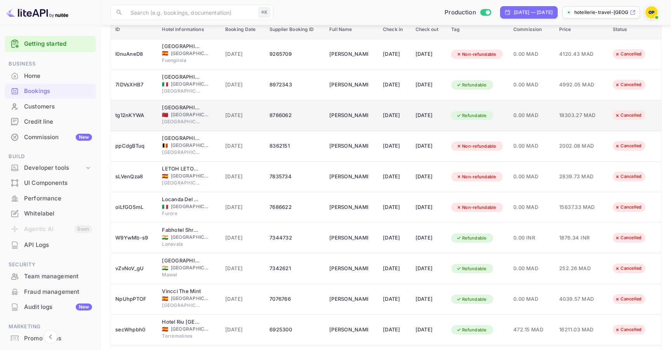
scroll to position [82, 0]
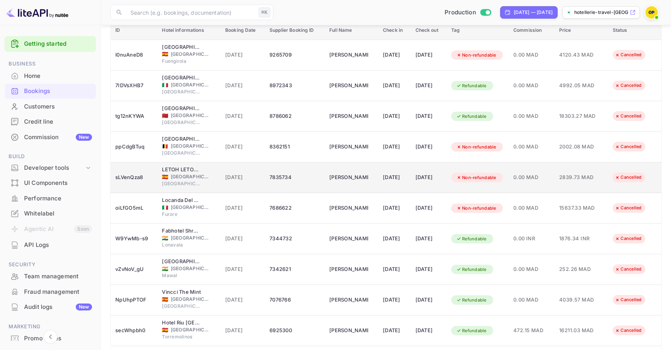
click at [398, 176] on div "[DATE]" at bounding box center [394, 178] width 23 height 12
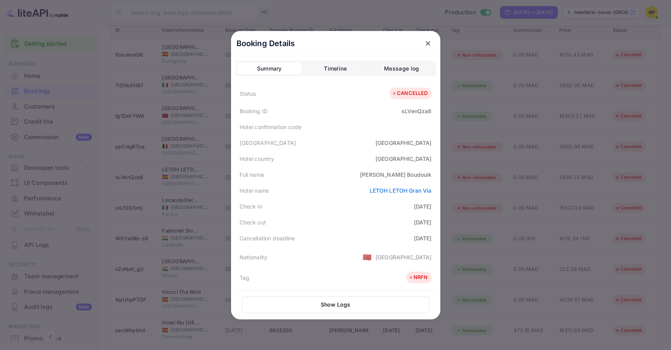
click at [423, 112] on div "sLVenQza8" at bounding box center [416, 111] width 30 height 8
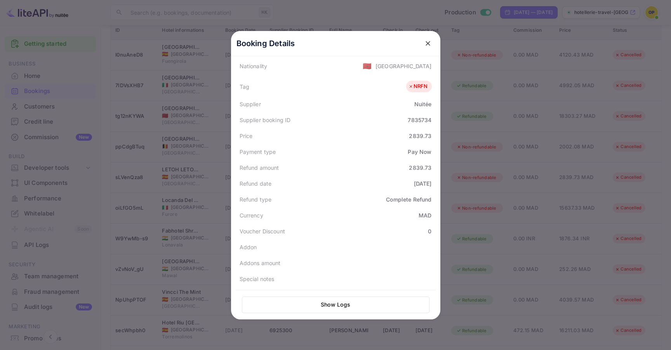
scroll to position [0, 0]
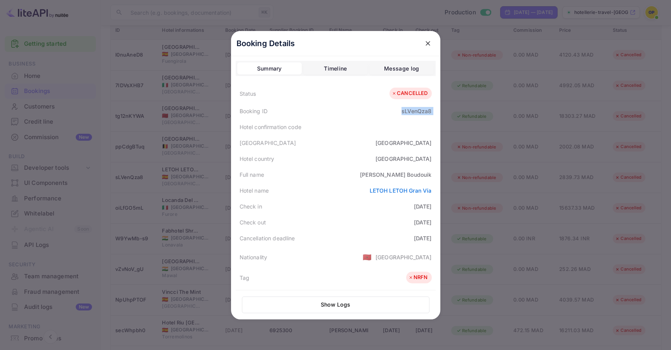
copy div "sLVenQza8"
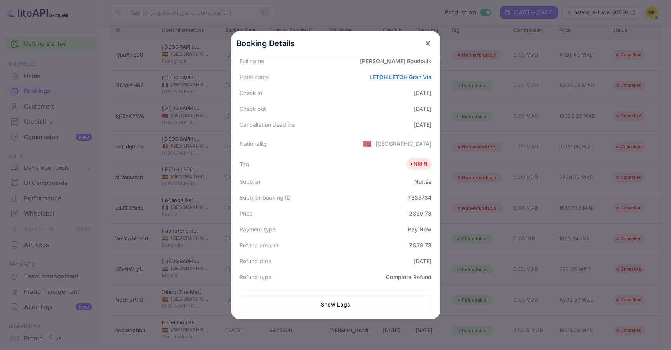
scroll to position [119, 0]
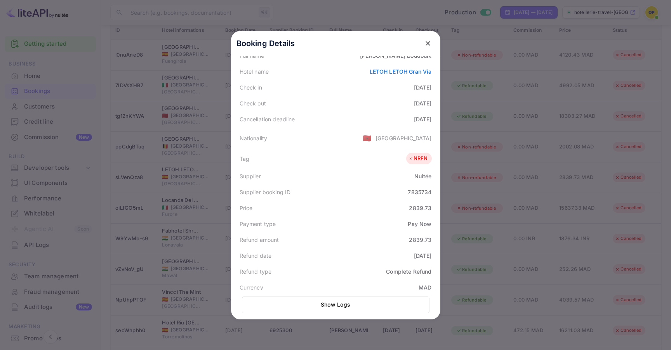
click at [413, 192] on div "7835734" at bounding box center [419, 192] width 24 height 8
copy div "7835734"
click at [535, 36] on div at bounding box center [335, 175] width 671 height 350
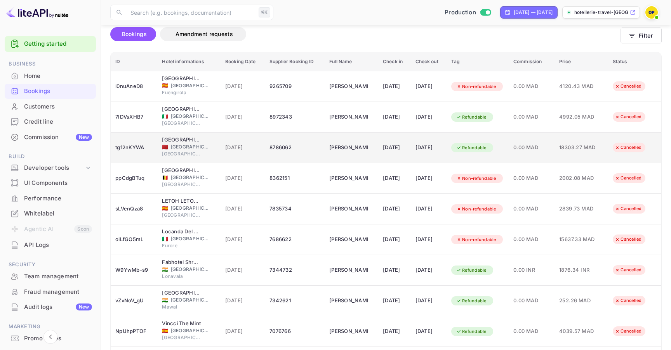
scroll to position [42, 0]
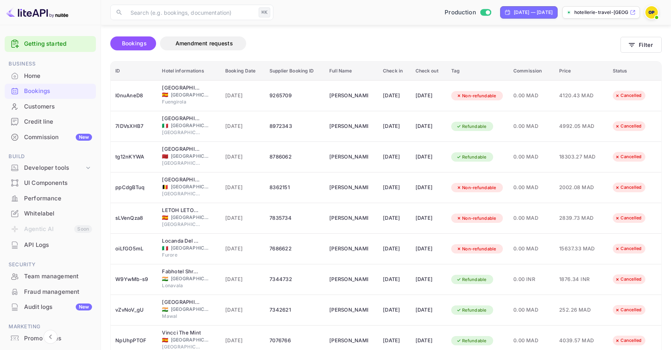
click at [535, 69] on th "Commission" at bounding box center [531, 71] width 46 height 19
click at [404, 19] on div "​ ⌘K ​ Production [DATE] — [DATE] hotellerie-travel-agen..." at bounding box center [386, 12] width 570 height 25
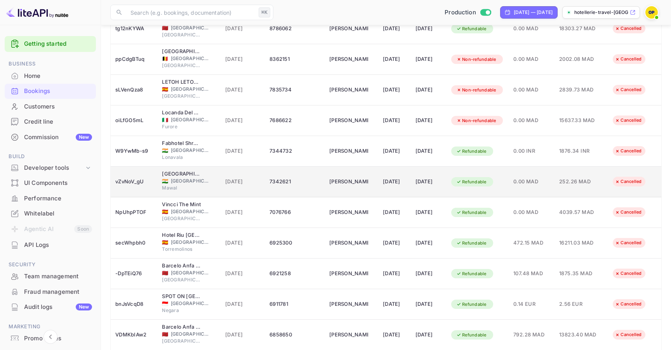
scroll to position [172, 0]
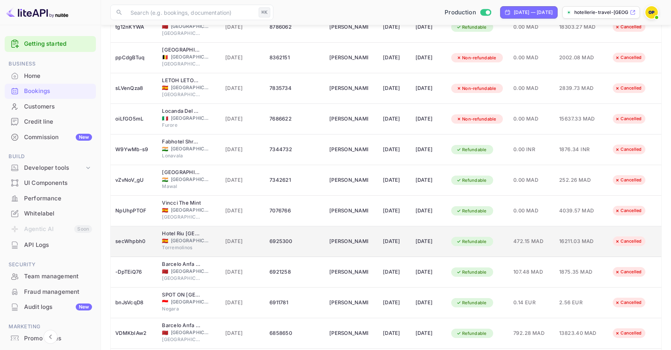
click at [273, 243] on div "6925300" at bounding box center [294, 242] width 50 height 12
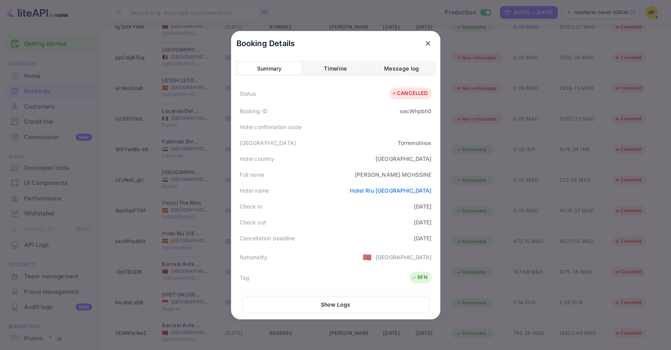
scroll to position [104, 0]
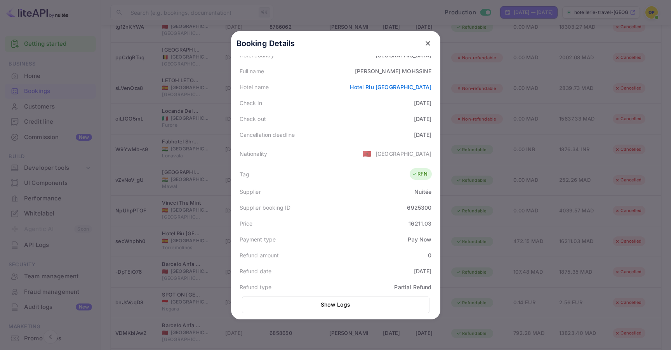
click at [414, 207] on div "6925300" at bounding box center [419, 208] width 24 height 8
copy div "6925300"
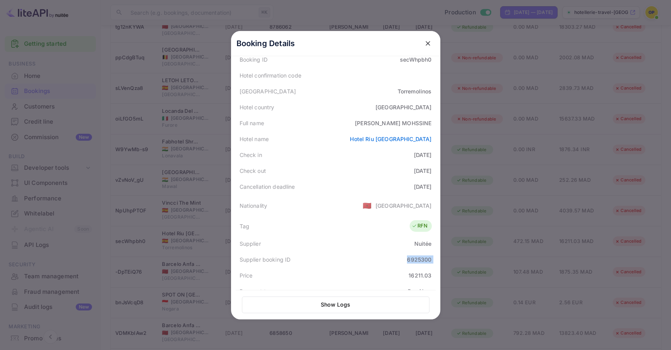
scroll to position [0, 0]
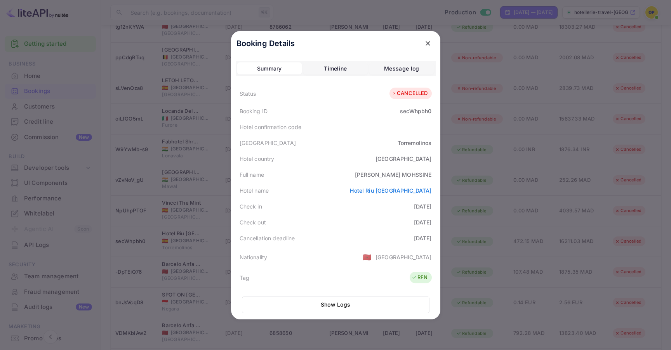
copy div "6925300"
click at [426, 45] on icon "close" at bounding box center [428, 44] width 8 height 8
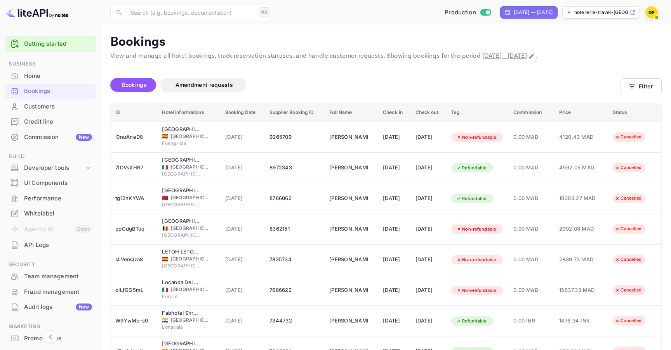
click at [537, 111] on th "Commission" at bounding box center [531, 112] width 46 height 19
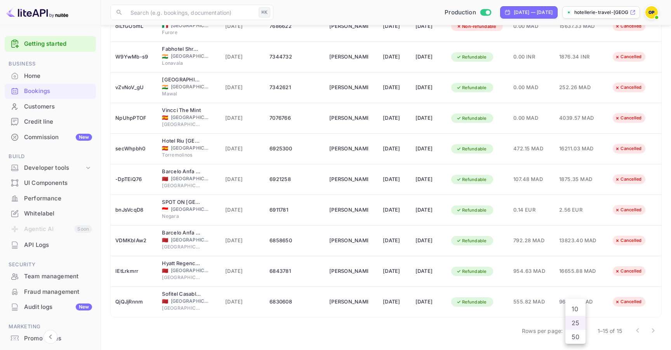
click at [581, 331] on body "Getting started Business Home Bookings Customers Credit line Commission New Bui…" at bounding box center [335, 43] width 671 height 615
click at [578, 338] on li "50" at bounding box center [575, 337] width 20 height 14
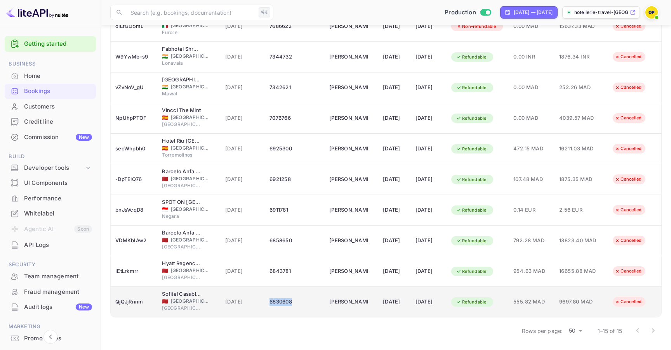
drag, startPoint x: 266, startPoint y: 305, endPoint x: 305, endPoint y: 305, distance: 39.2
click at [305, 305] on td "6830608" at bounding box center [295, 302] width 60 height 31
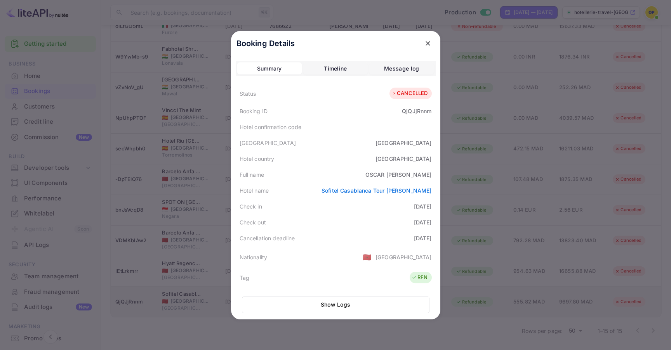
copy div "6830608"
click at [427, 43] on icon "close" at bounding box center [427, 43] width 5 height 5
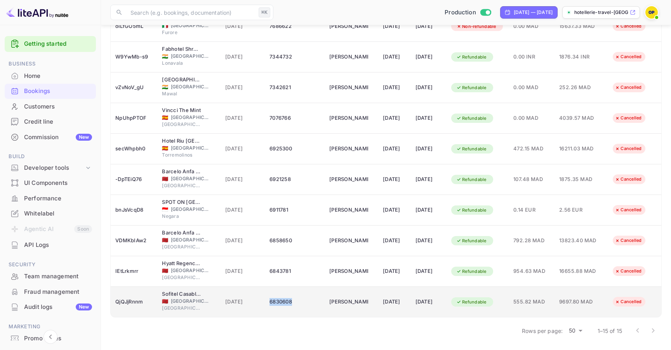
copy div "6830608"
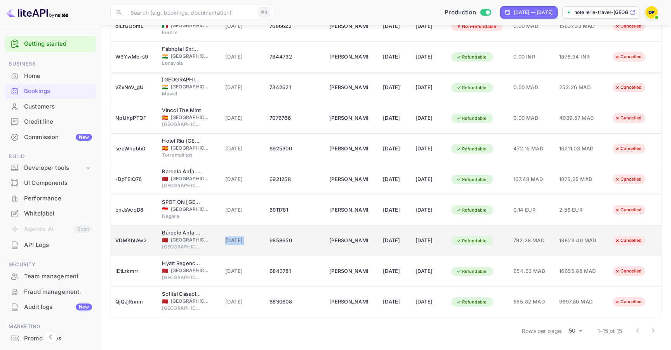
drag, startPoint x: 217, startPoint y: 242, endPoint x: 258, endPoint y: 242, distance: 40.7
click at [258, 242] on tr "VDMKbIAw2 Barcelo Anfa [GEOGRAPHIC_DATA] 🇲🇦 [GEOGRAPHIC_DATA] [GEOGRAPHIC_DATA]…" at bounding box center [386, 241] width 550 height 31
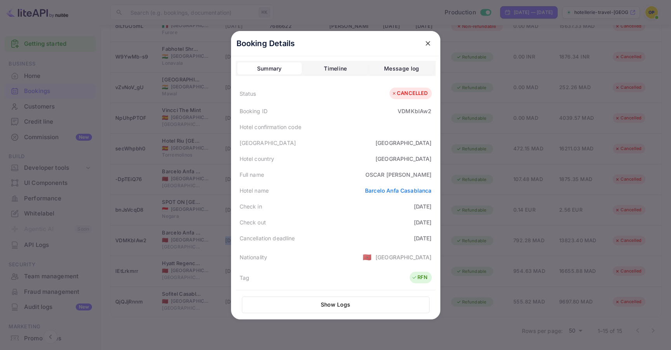
click at [431, 43] on icon "close" at bounding box center [428, 44] width 8 height 8
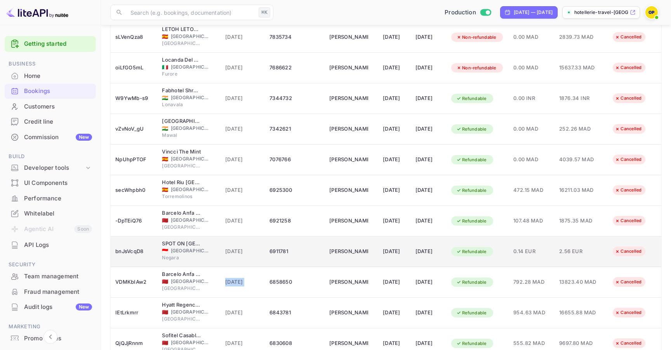
scroll to position [234, 0]
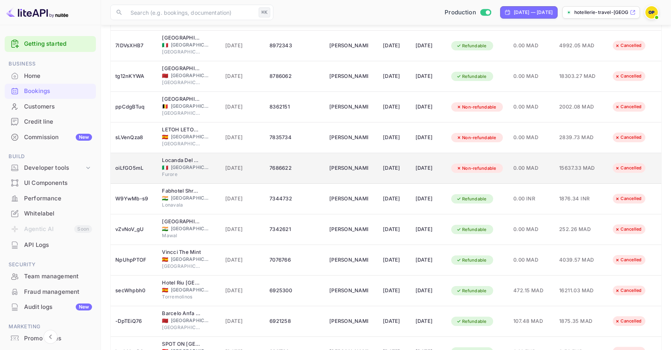
scroll to position [264, 0]
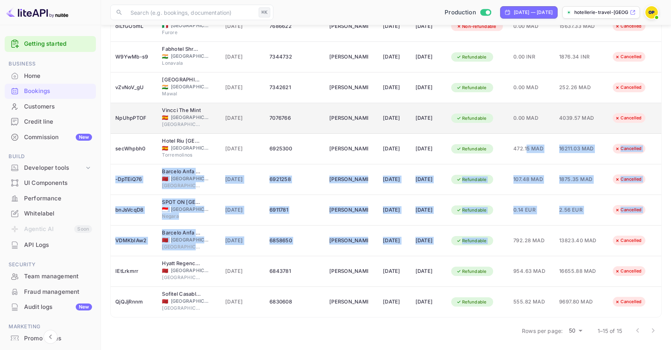
drag, startPoint x: 518, startPoint y: 244, endPoint x: 530, endPoint y: 123, distance: 121.2
click at [530, 123] on tbody "l0nuAneD8 [GEOGRAPHIC_DATA] & Spa 🇪🇸 [GEOGRAPHIC_DATA] [GEOGRAPHIC_DATA] [DATE]…" at bounding box center [386, 88] width 550 height 460
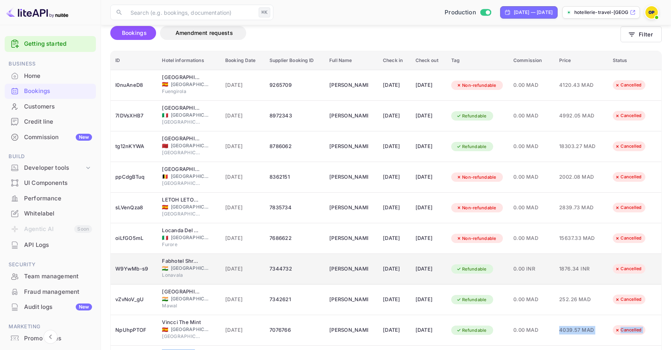
scroll to position [0, 0]
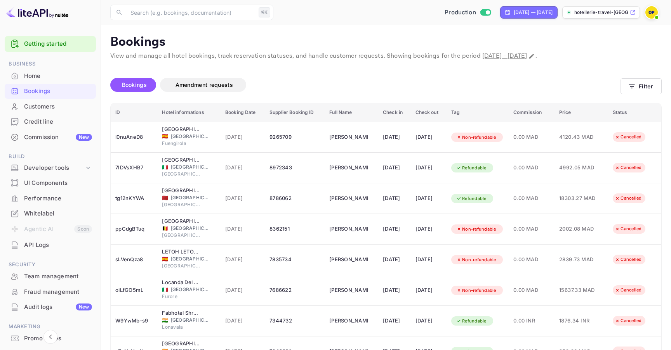
click at [549, 86] on div "Bookings Amendment requests" at bounding box center [365, 85] width 510 height 14
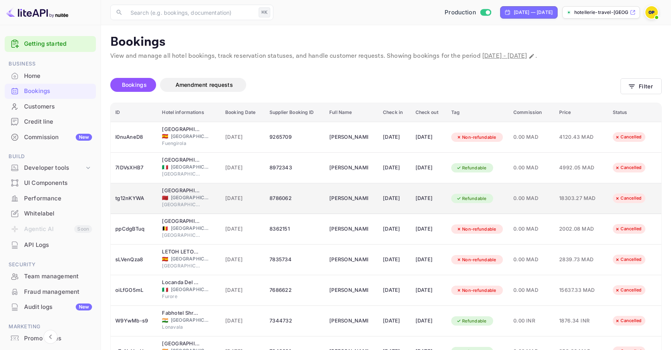
scroll to position [264, 0]
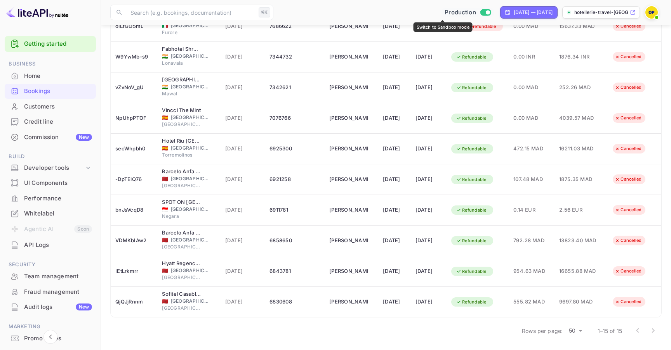
click at [480, 10] on span "Switch to Sandbox mode" at bounding box center [485, 12] width 11 height 7
checkbox input "false"
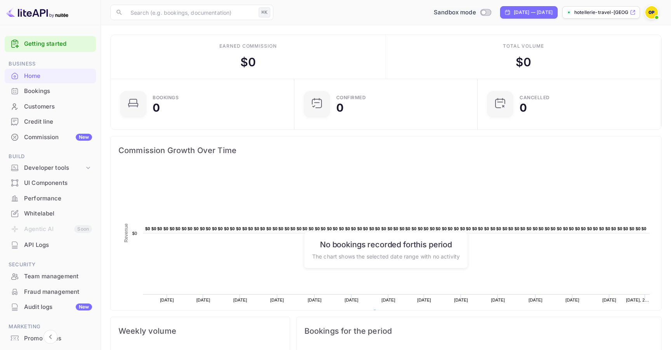
scroll to position [126, 179]
click at [475, 14] on input "Switch to Production mode" at bounding box center [483, 12] width 16 height 5
checkbox input "true"
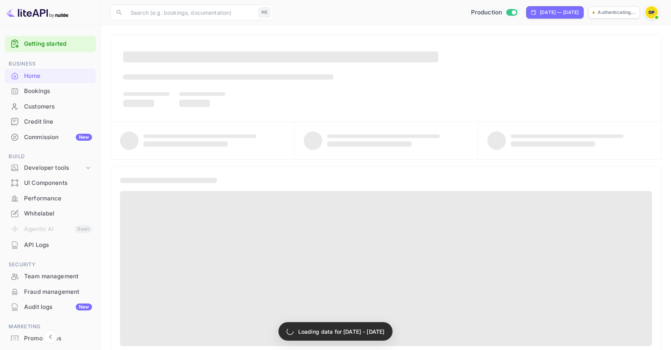
click at [39, 89] on div "Bookings" at bounding box center [58, 91] width 68 height 9
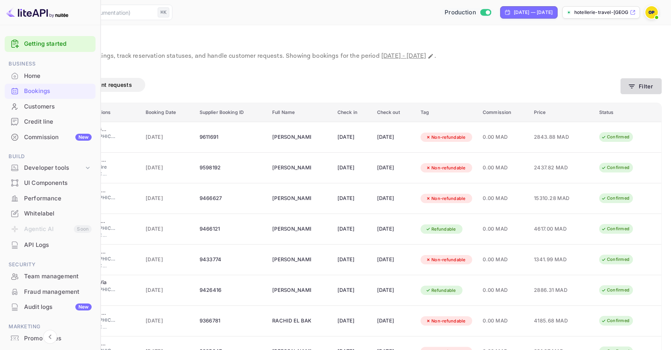
click at [629, 91] on button "Filter" at bounding box center [640, 86] width 41 height 16
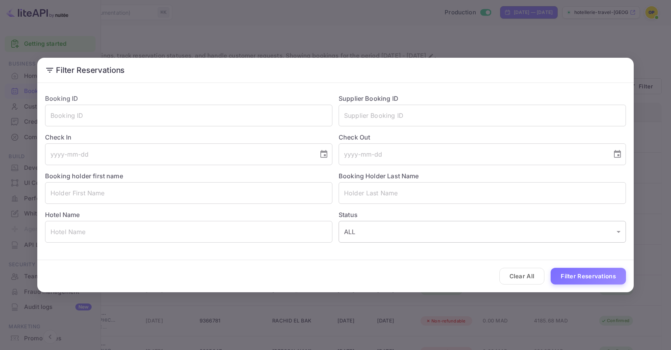
click at [451, 233] on body "Getting started Business Home Bookings Customers Credit line Commission New Bui…" at bounding box center [335, 230] width 671 height 461
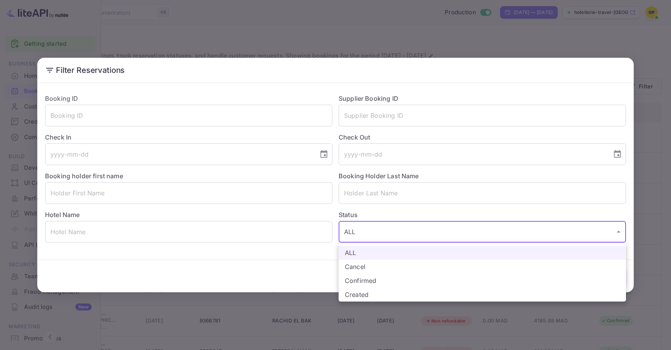
click at [406, 284] on li "Confirmed" at bounding box center [481, 281] width 287 height 14
type input "CONFIRMED"
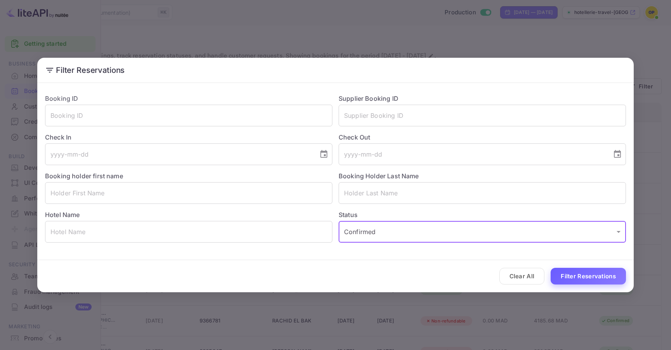
click at [568, 269] on button "Filter Reservations" at bounding box center [587, 276] width 75 height 17
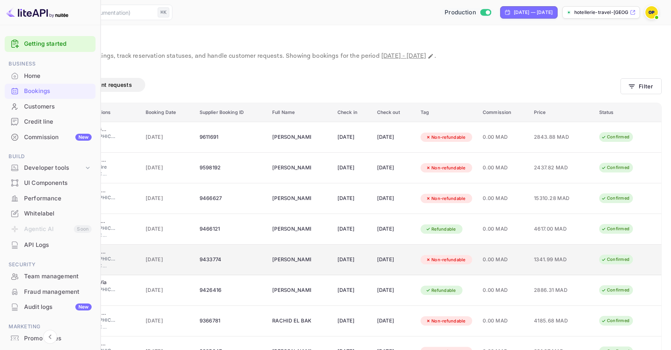
scroll to position [111, 0]
